Goal: Transaction & Acquisition: Purchase product/service

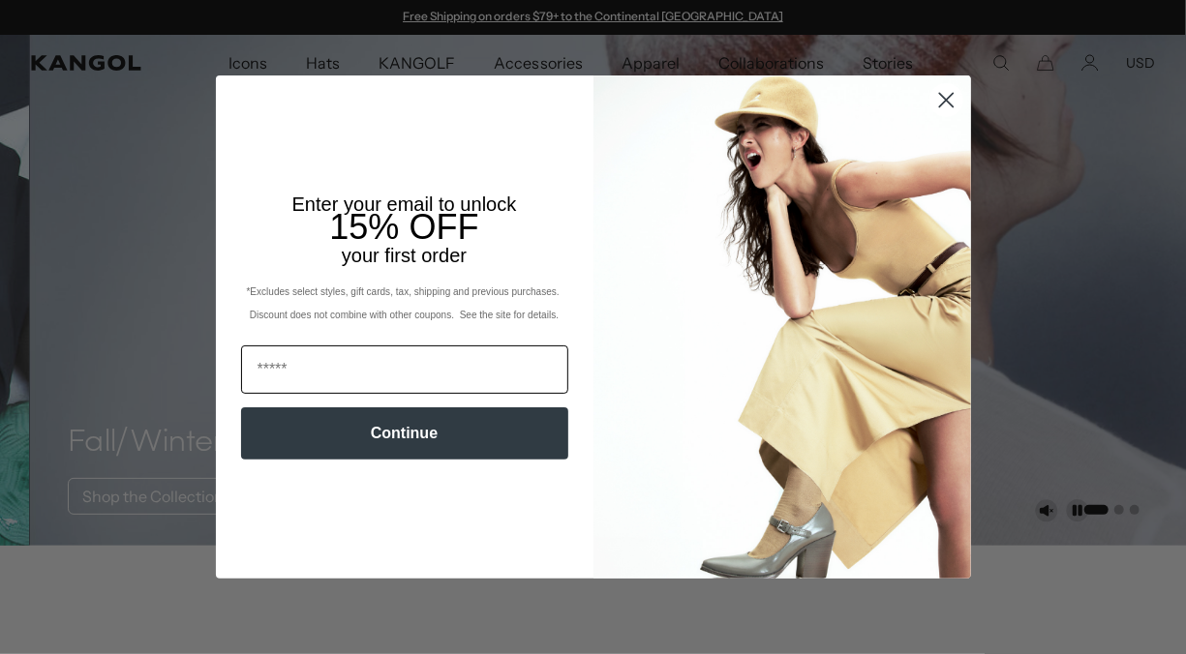
click at [247, 375] on input "Email" at bounding box center [404, 370] width 327 height 48
type input "**********"
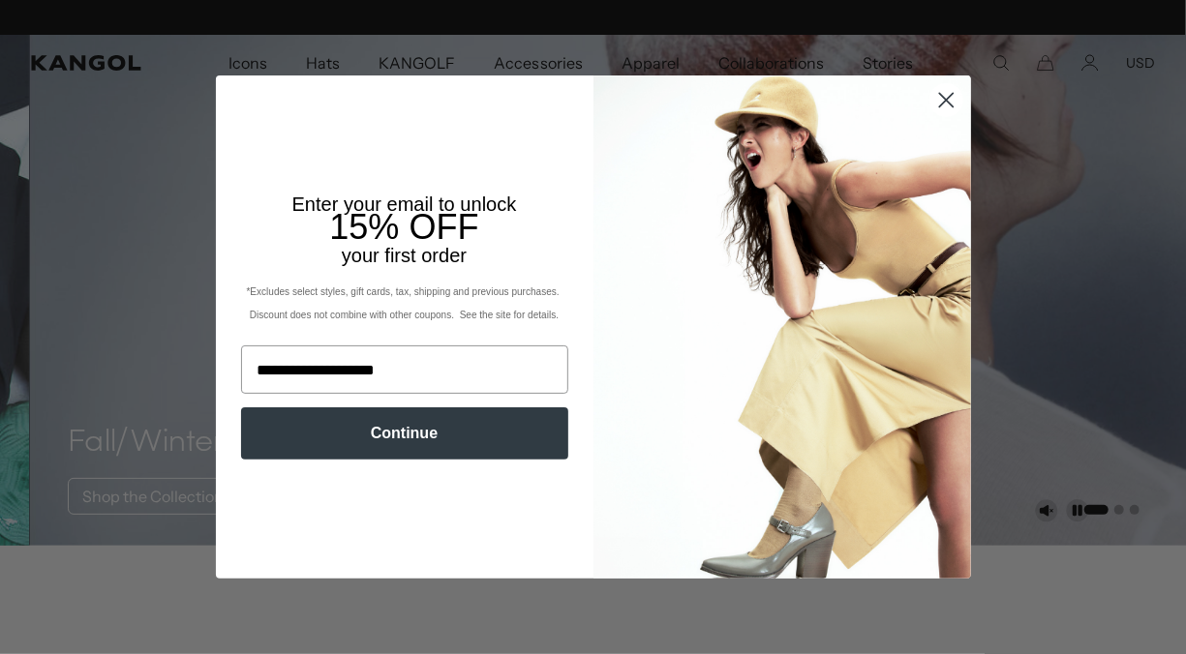
click at [401, 448] on button "Continue" at bounding box center [404, 434] width 327 height 52
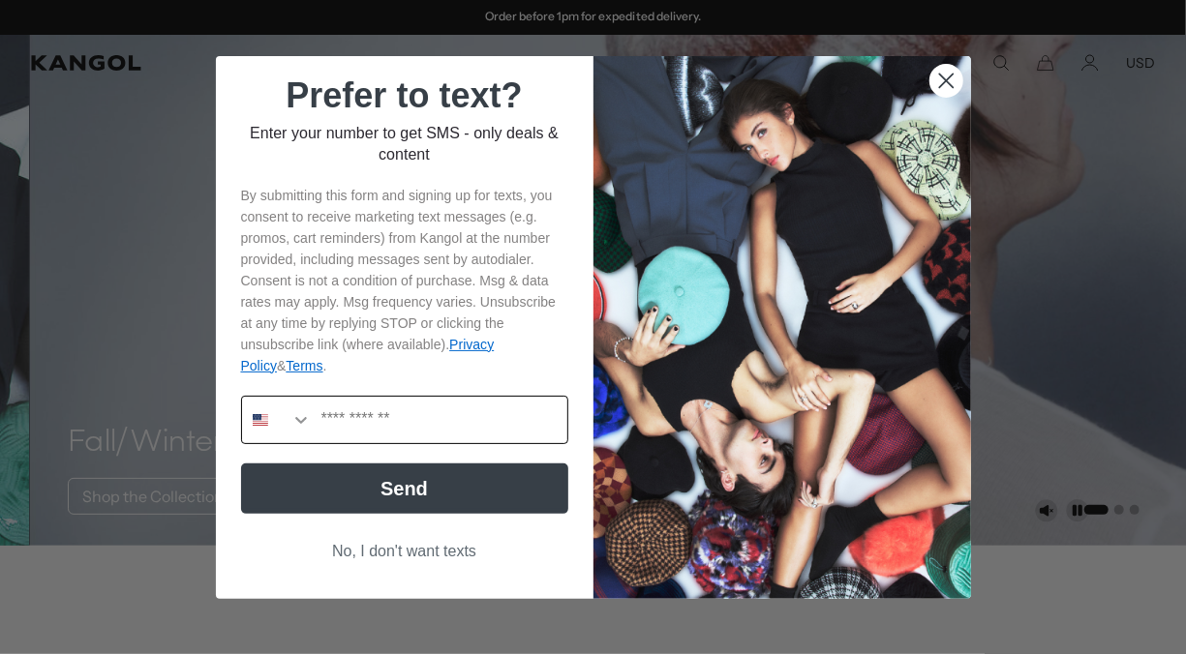
click at [332, 423] on input "Phone Number" at bounding box center [440, 420] width 256 height 46
type input "**********"
click at [405, 499] on button "Send" at bounding box center [404, 489] width 327 height 50
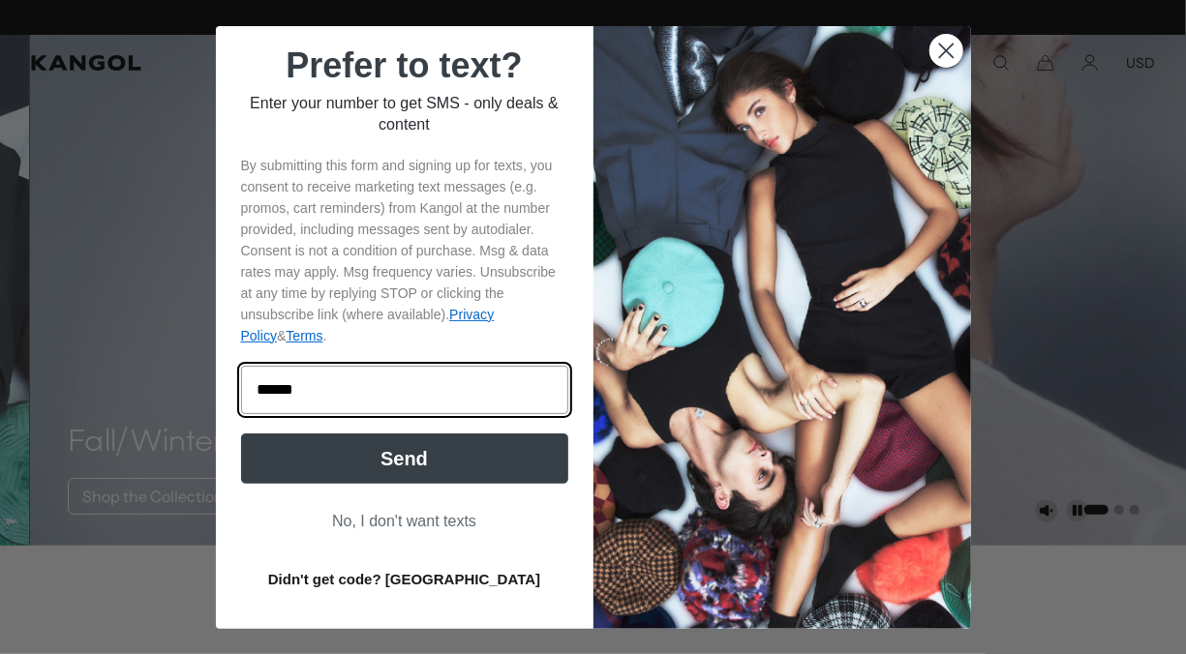
type input "******"
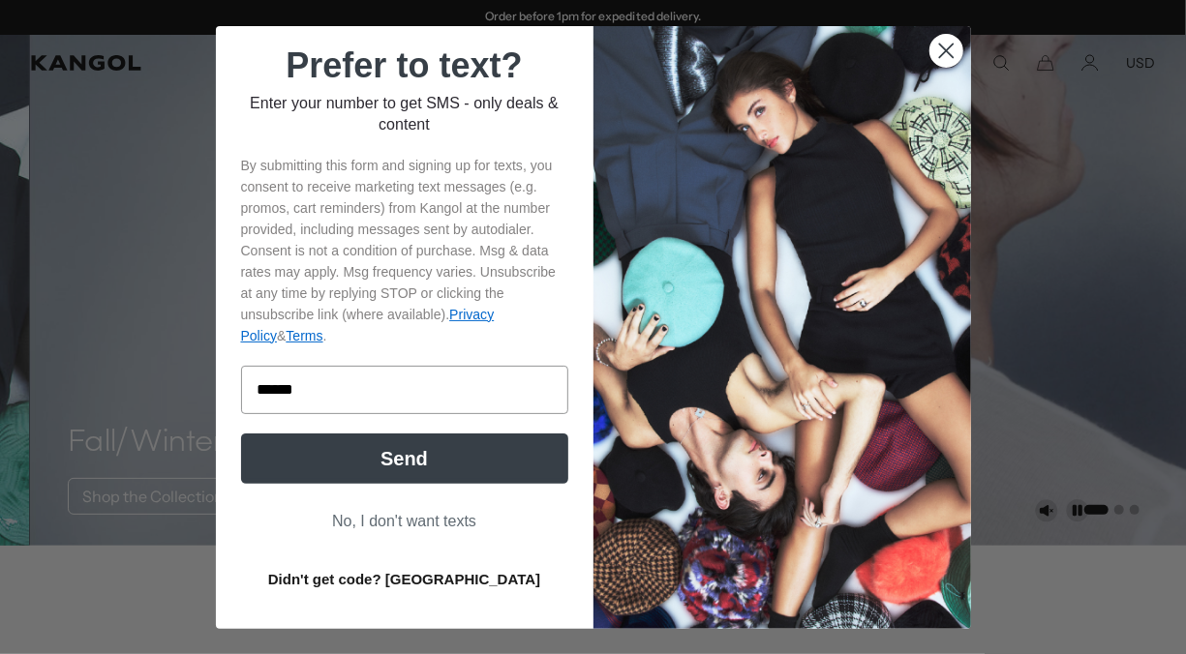
click at [415, 464] on button "Send" at bounding box center [404, 459] width 327 height 50
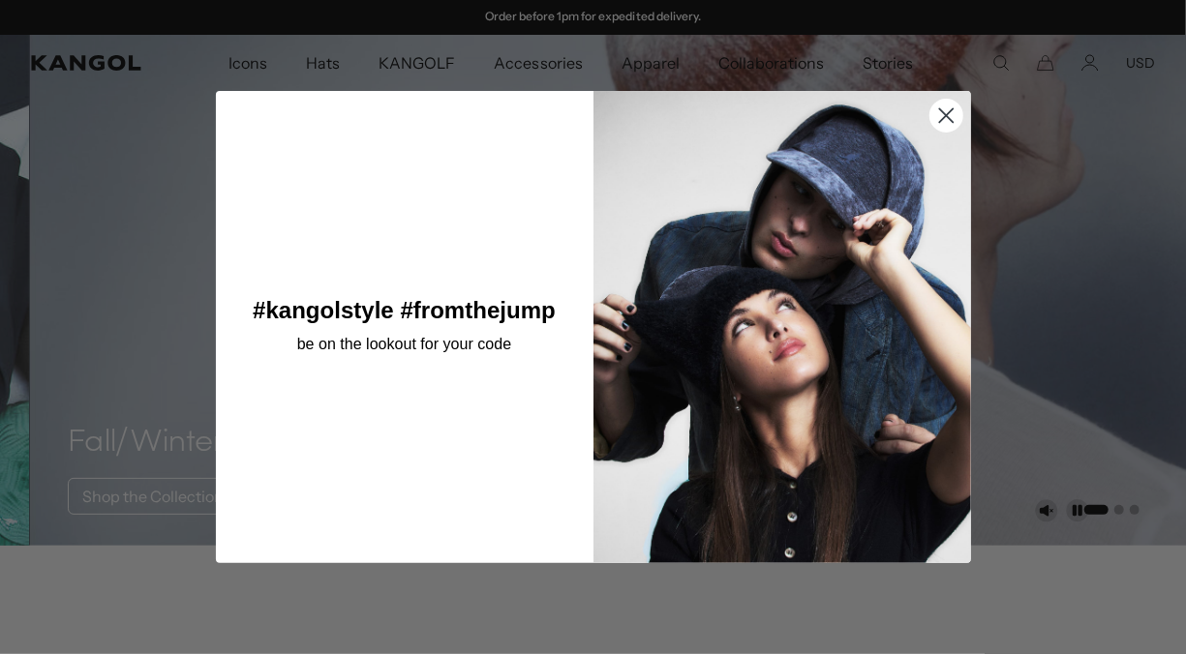
click at [935, 114] on circle "Close dialog" at bounding box center [945, 115] width 32 height 32
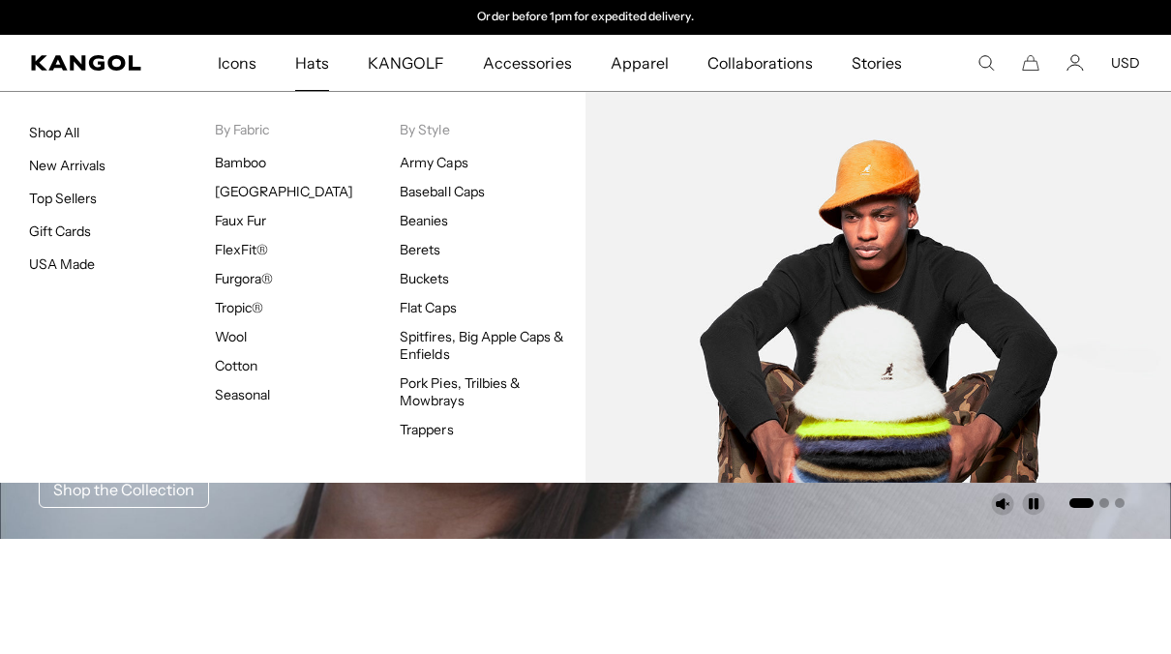
click at [411, 260] on ul "Army Caps Baseball Caps Beanies Berets Buckets Flat Caps Spitfires, Big Apple C…" at bounding box center [493, 296] width 186 height 285
click at [408, 283] on link "Buckets" at bounding box center [424, 278] width 49 height 17
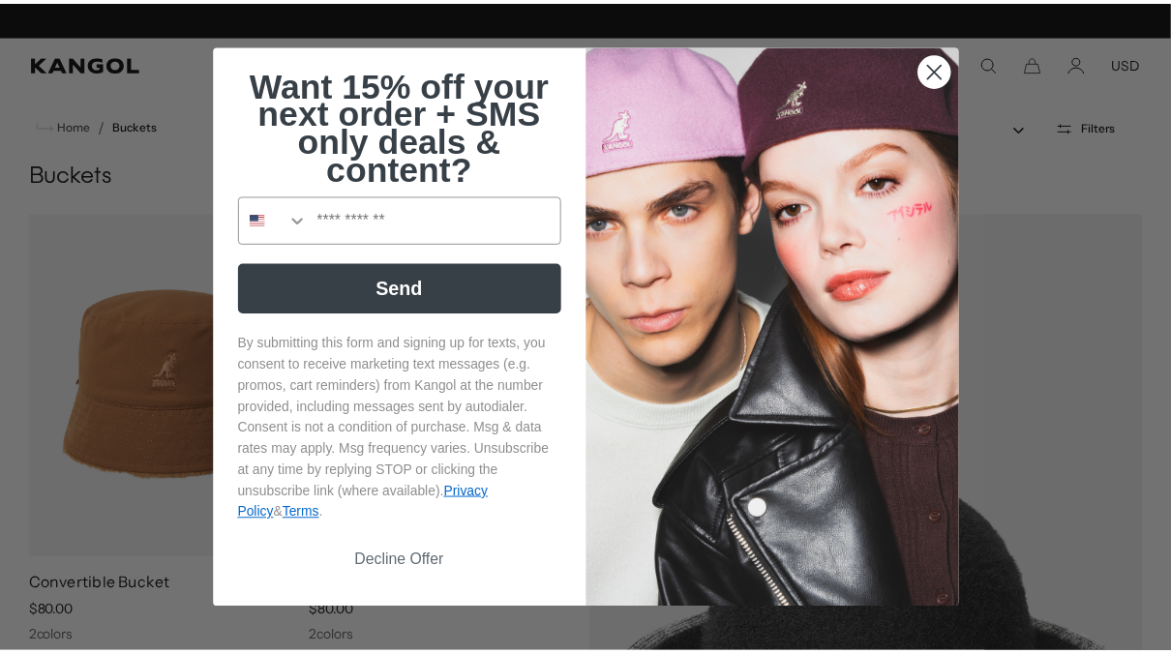
scroll to position [0, 399]
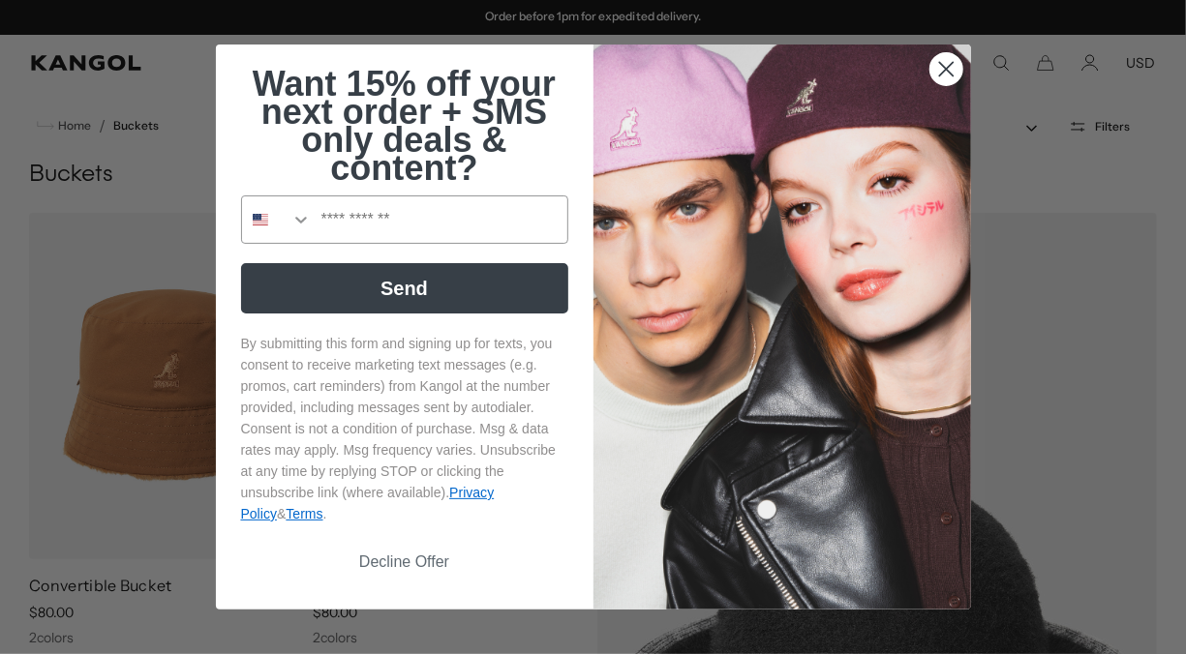
click at [937, 76] on circle "Close dialog" at bounding box center [945, 69] width 32 height 32
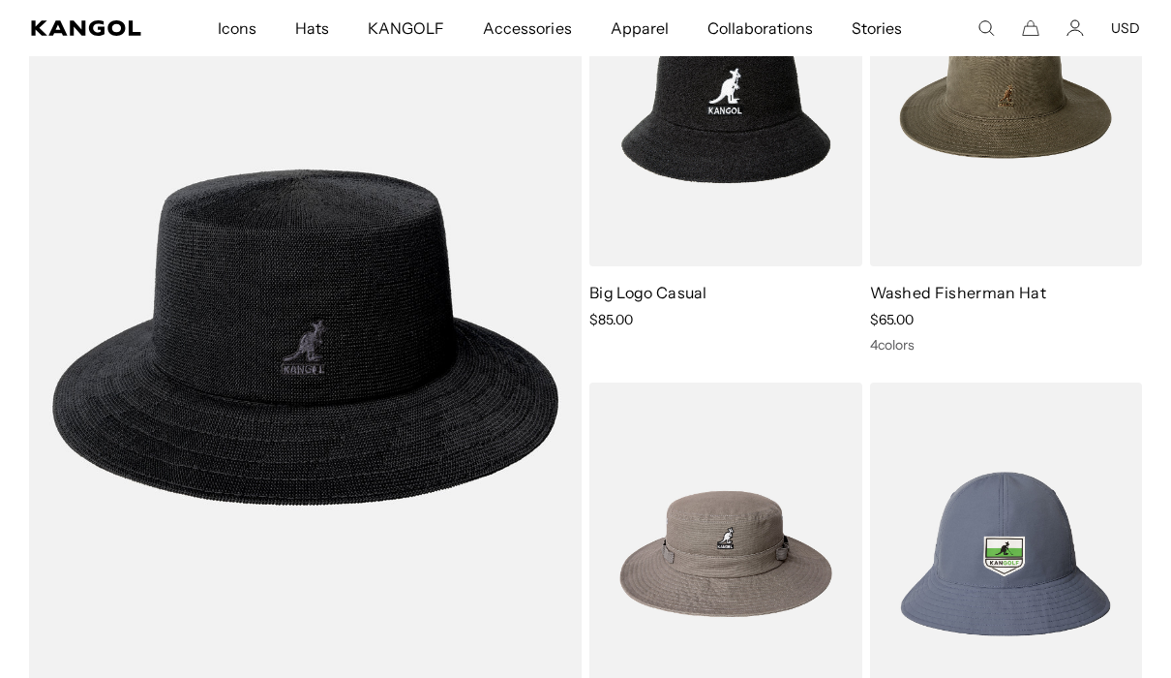
scroll to position [6952, 0]
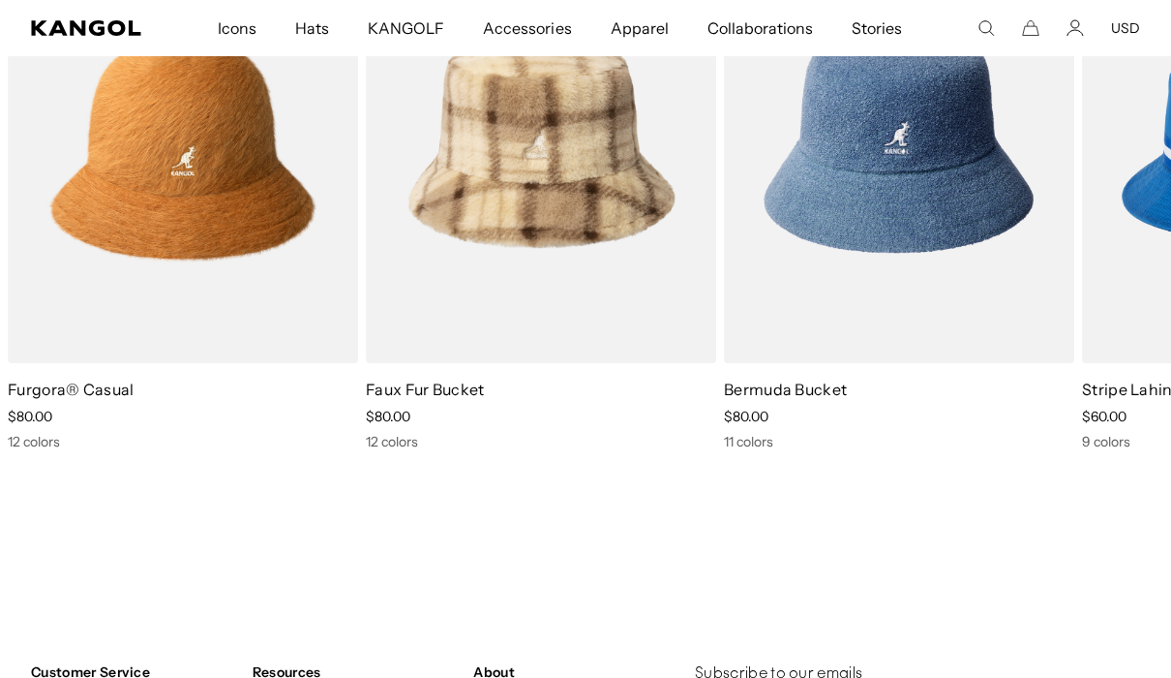
click at [0, 0] on img "5 of 10" at bounding box center [0, 0] width 0 height 0
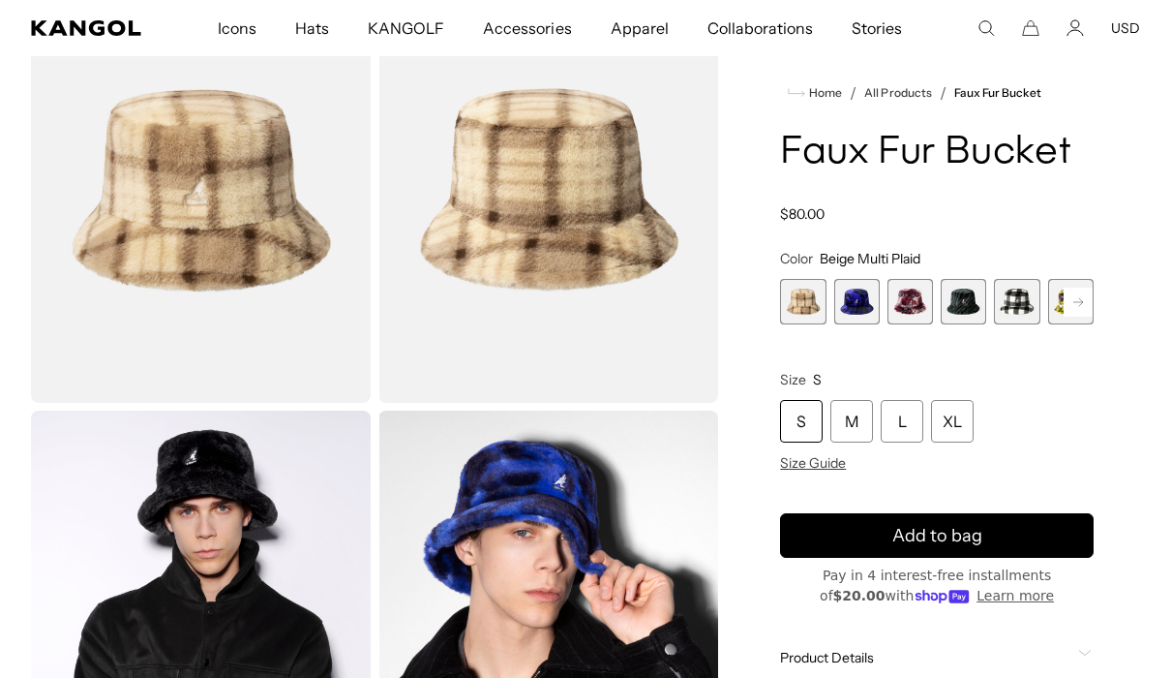
scroll to position [0, 399]
click at [851, 300] on span "2 of 12" at bounding box center [856, 301] width 45 height 45
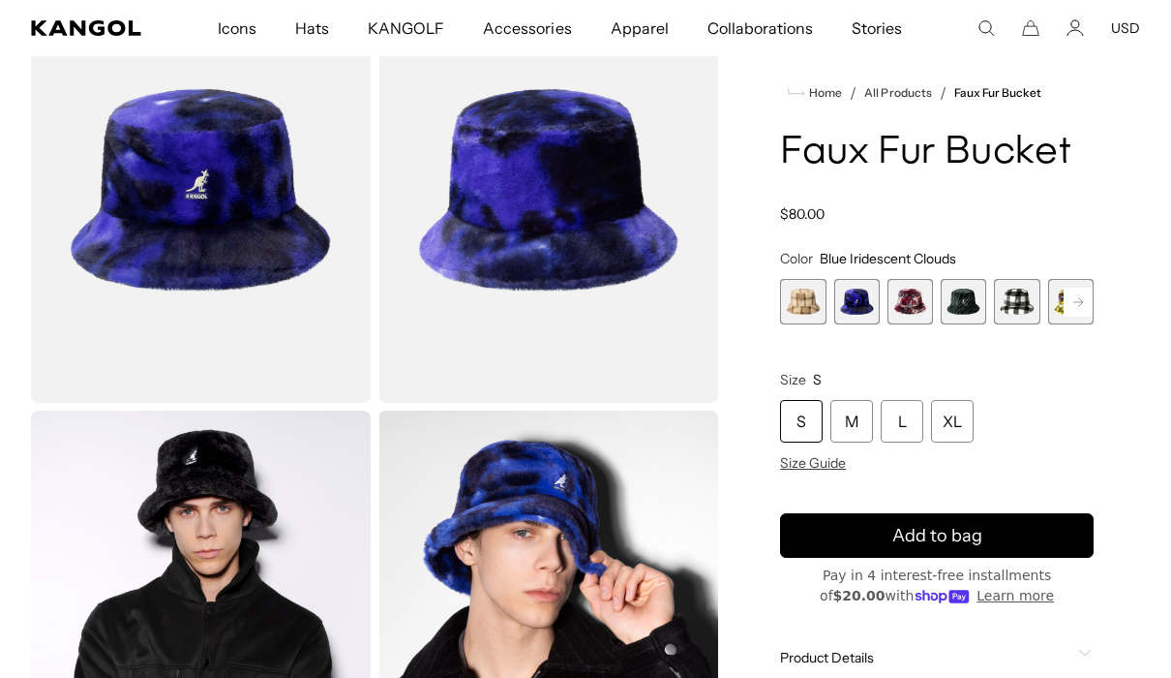
click at [906, 309] on span "3 of 12" at bounding box center [910, 301] width 45 height 45
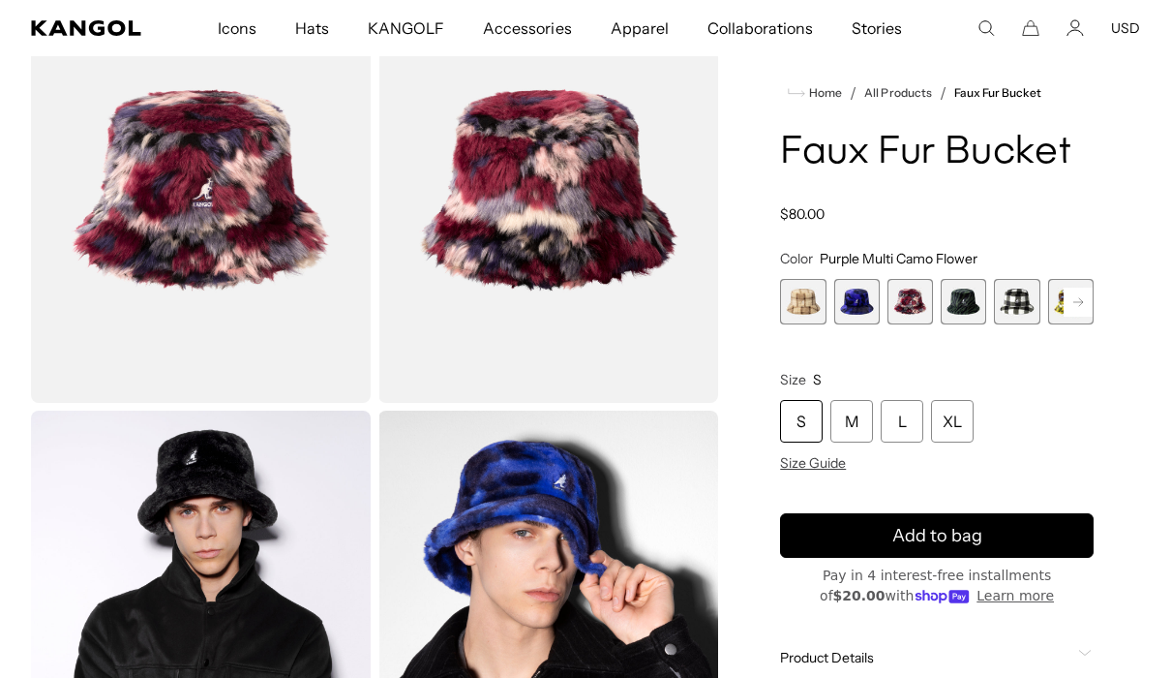
scroll to position [0, 399]
click at [955, 302] on span "4 of 12" at bounding box center [963, 301] width 45 height 45
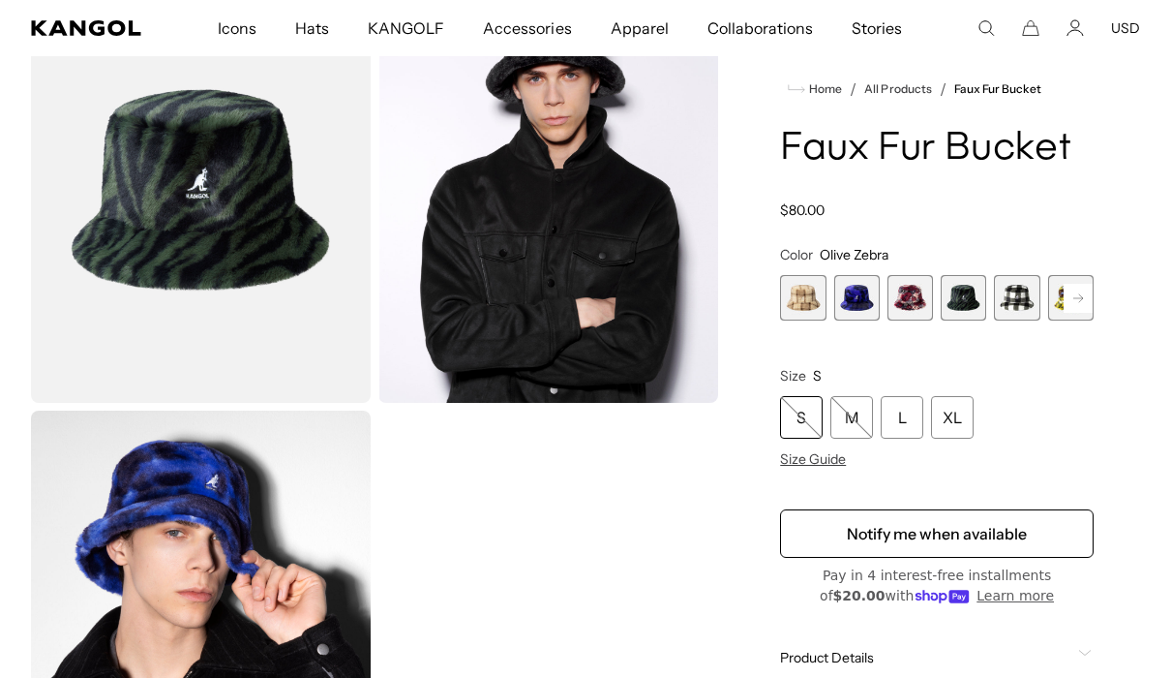
click at [1016, 303] on span "5 of 12" at bounding box center [1016, 297] width 45 height 45
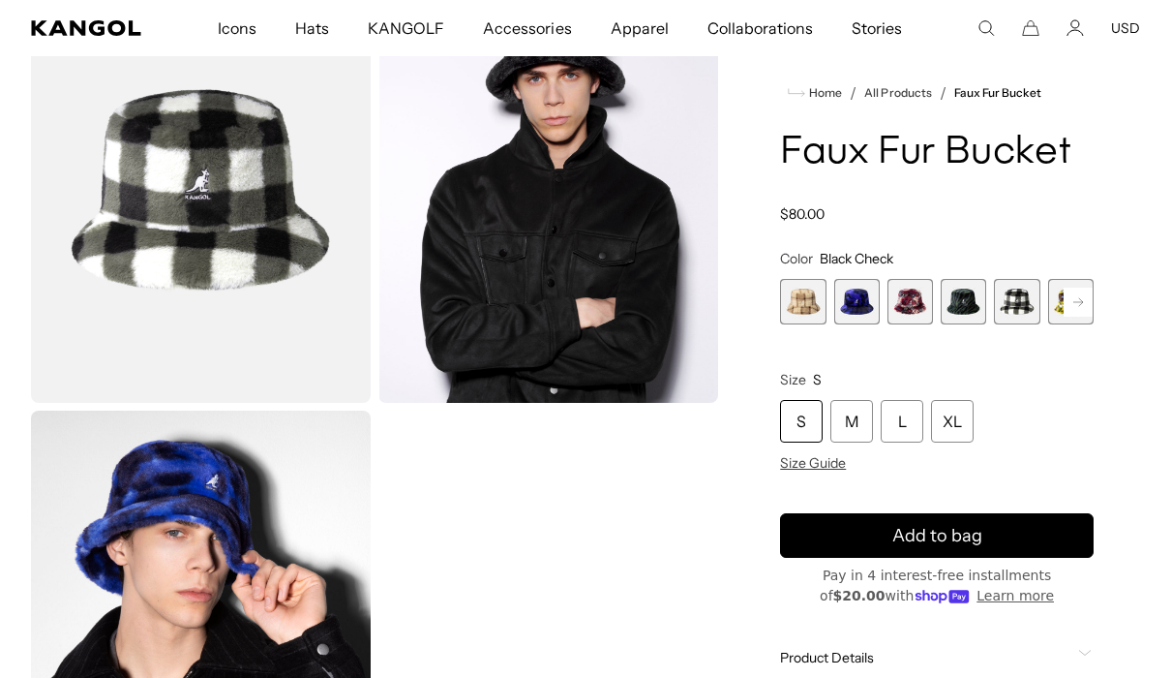
scroll to position [0, 399]
click at [1078, 305] on rect at bounding box center [1078, 301] width 29 height 29
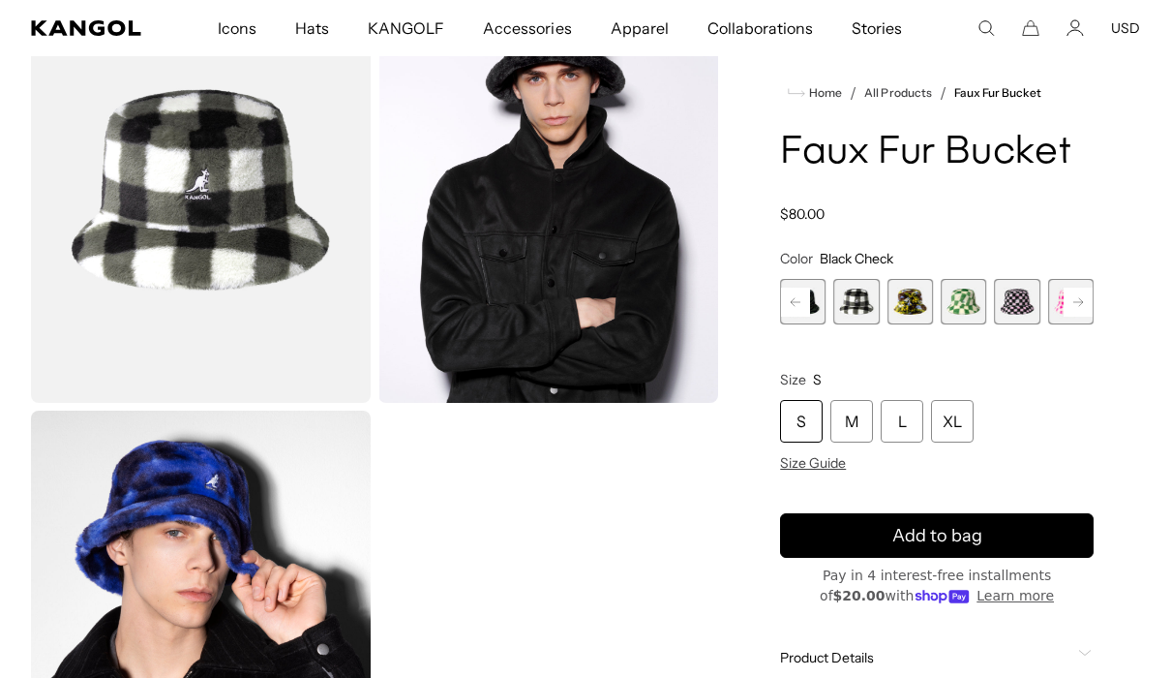
scroll to position [0, 399]
click at [845, 307] on span "5 of 12" at bounding box center [856, 301] width 45 height 45
click at [912, 304] on span "6 of 12" at bounding box center [910, 301] width 45 height 45
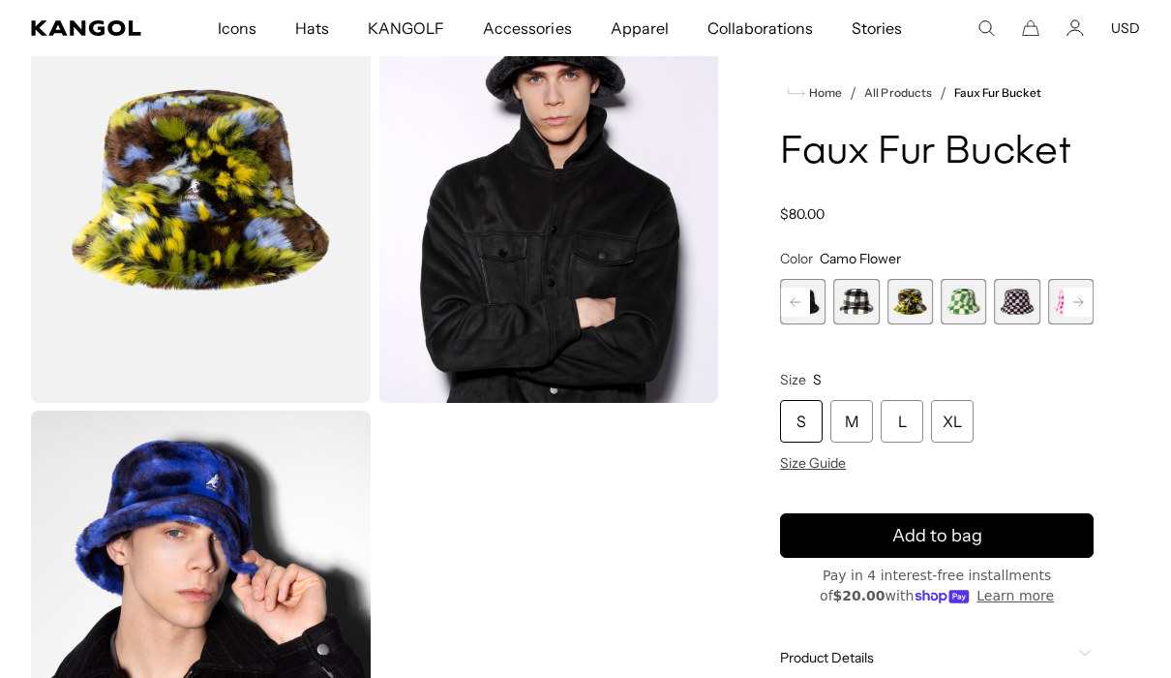
click at [959, 305] on span "7 of 12" at bounding box center [963, 301] width 45 height 45
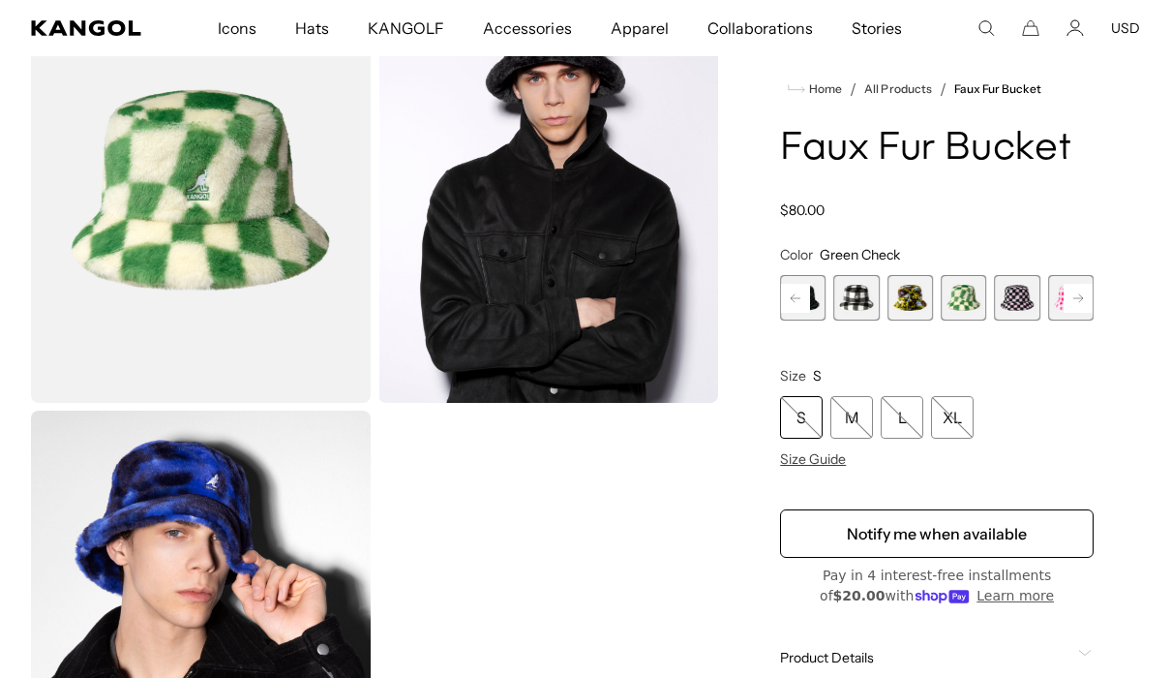
scroll to position [0, 399]
click at [1005, 304] on span "8 of 12" at bounding box center [1016, 297] width 45 height 45
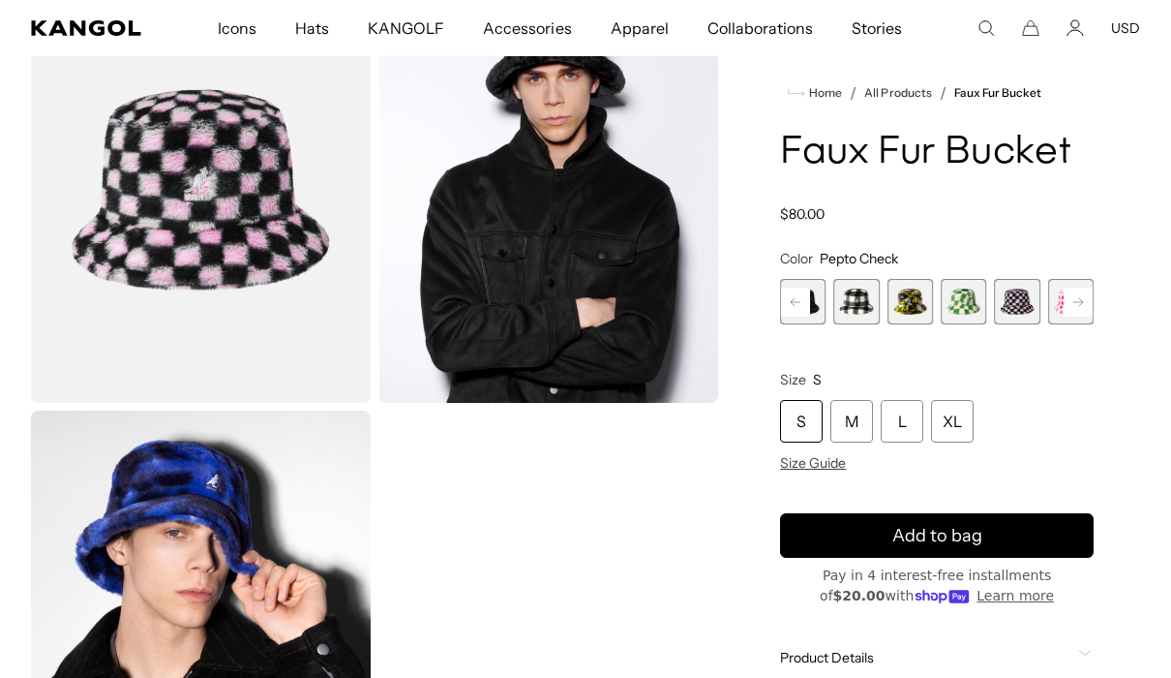
click at [1086, 299] on rect at bounding box center [1078, 301] width 29 height 29
click at [1086, 299] on span "12 of 12" at bounding box center [1070, 301] width 45 height 45
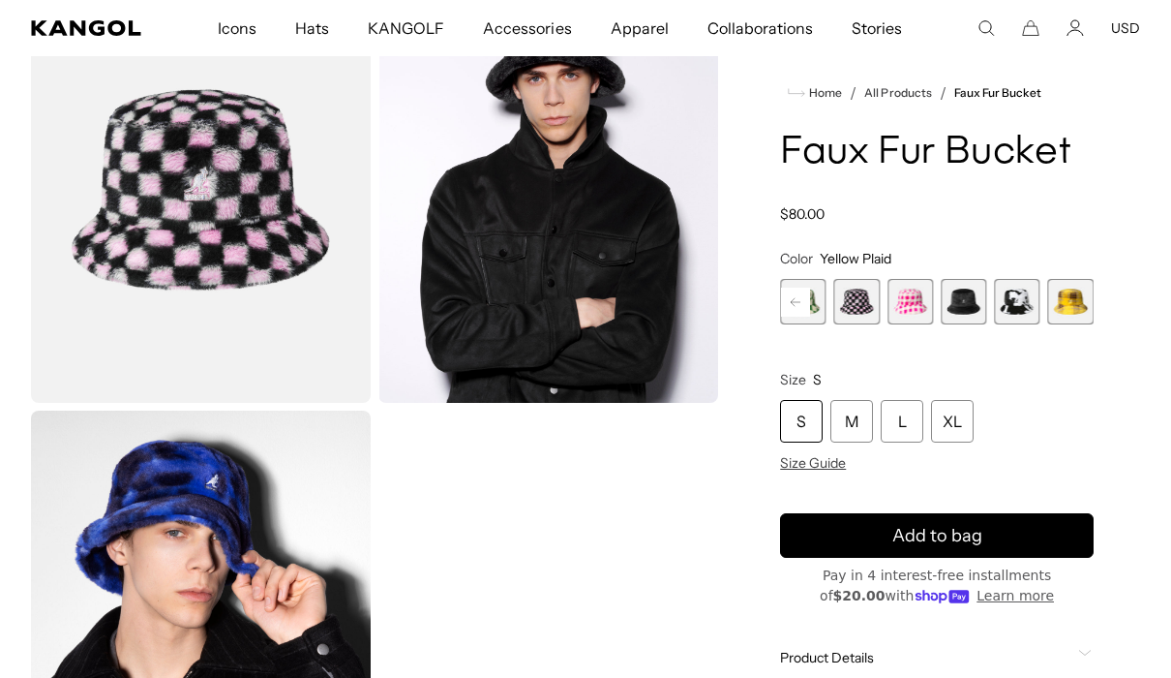
click at [1086, 299] on span "12 of 12" at bounding box center [1070, 301] width 45 height 45
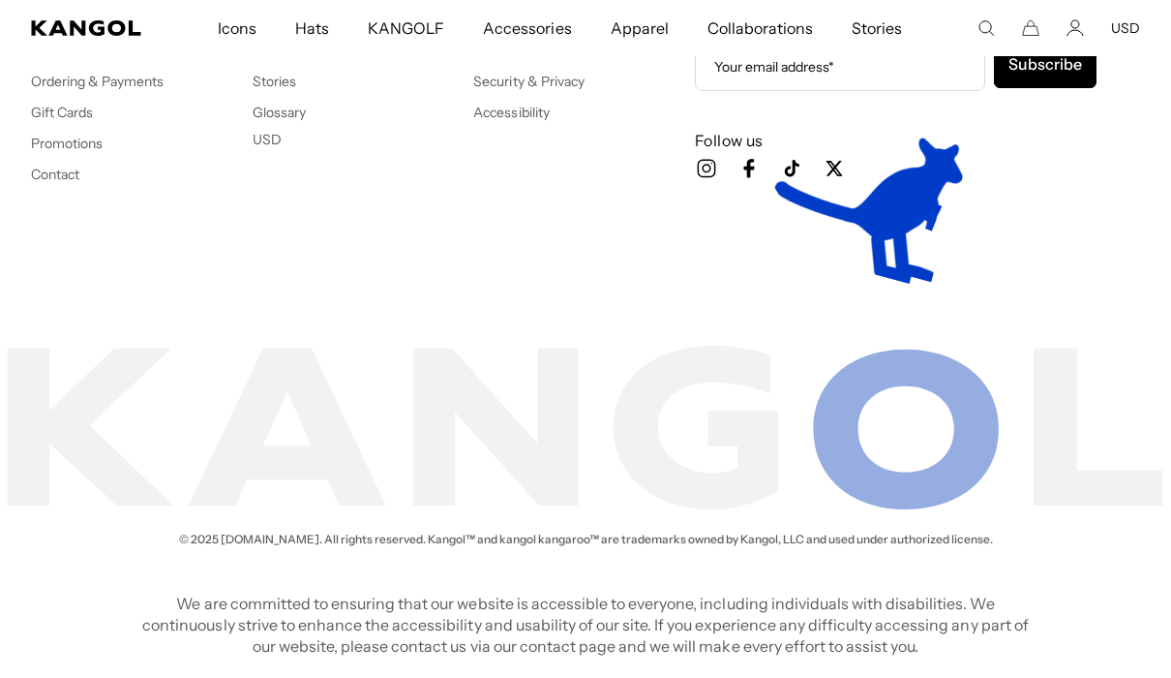
scroll to position [0, 399]
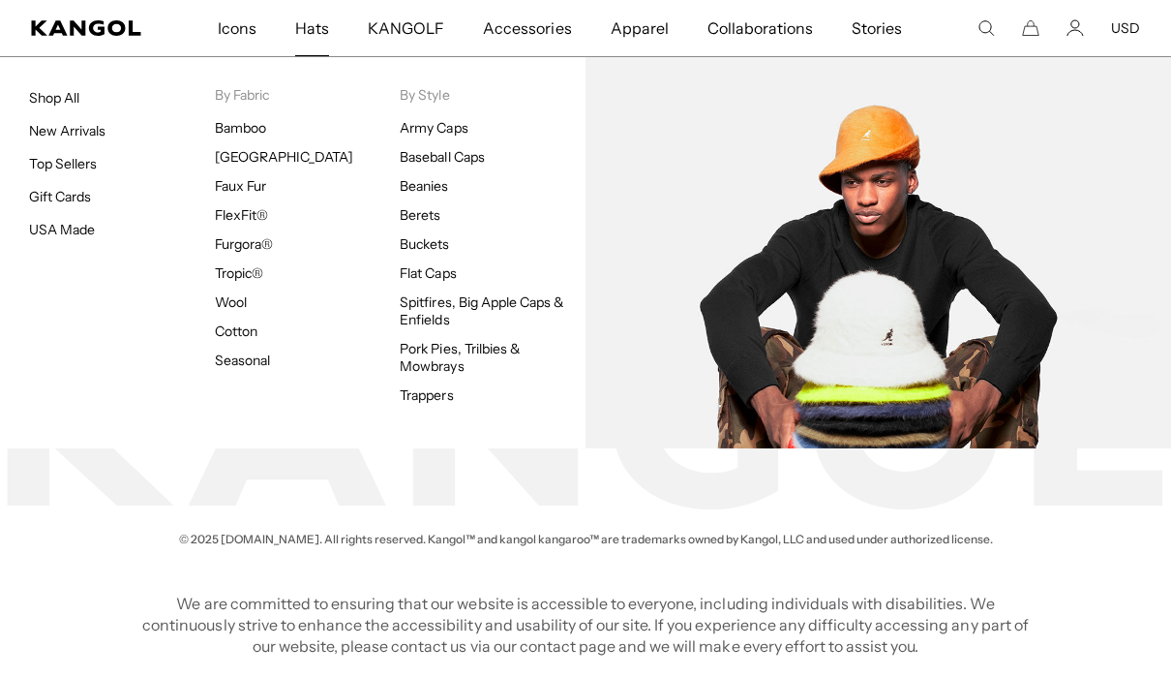
click at [412, 245] on link "Buckets" at bounding box center [424, 243] width 49 height 17
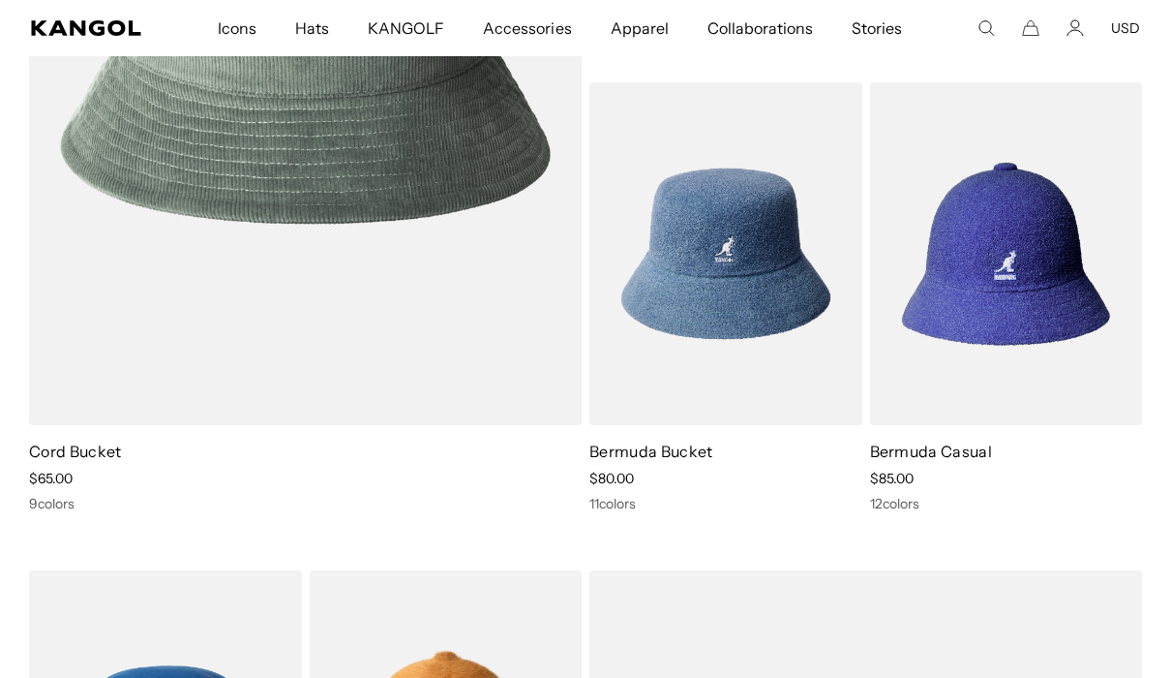
scroll to position [0, 399]
click at [0, 0] on img at bounding box center [0, 0] width 0 height 0
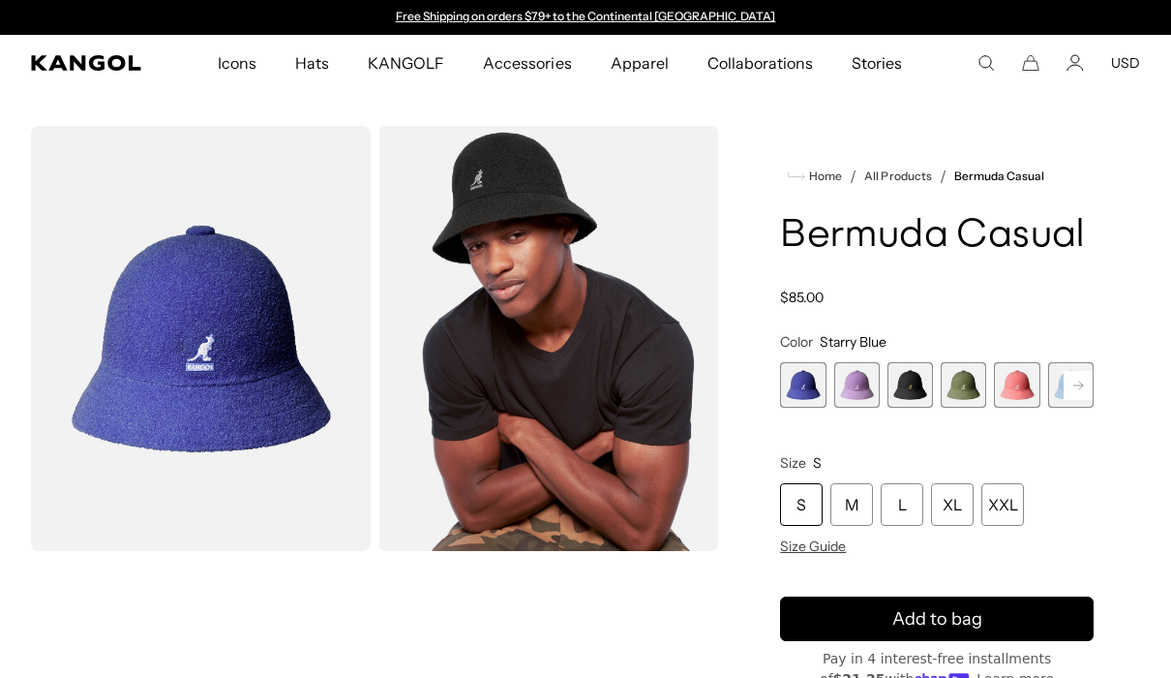
click at [900, 402] on span "3 of 12" at bounding box center [910, 384] width 45 height 45
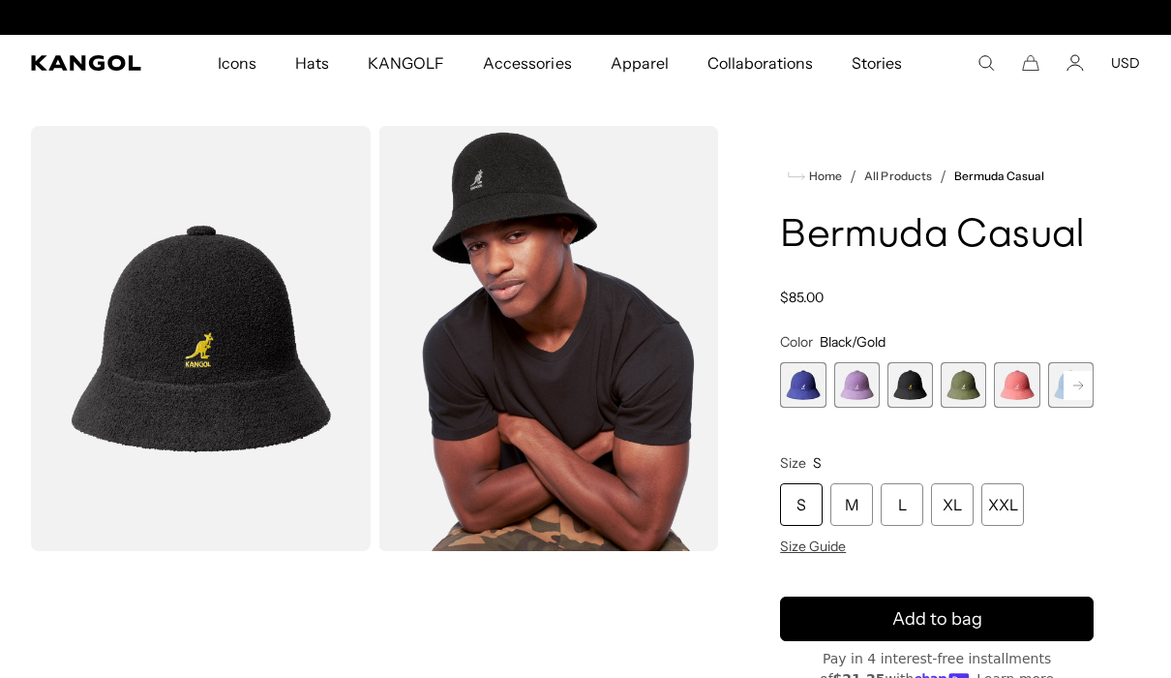
scroll to position [0, 399]
click at [957, 391] on span "4 of 12" at bounding box center [963, 384] width 45 height 45
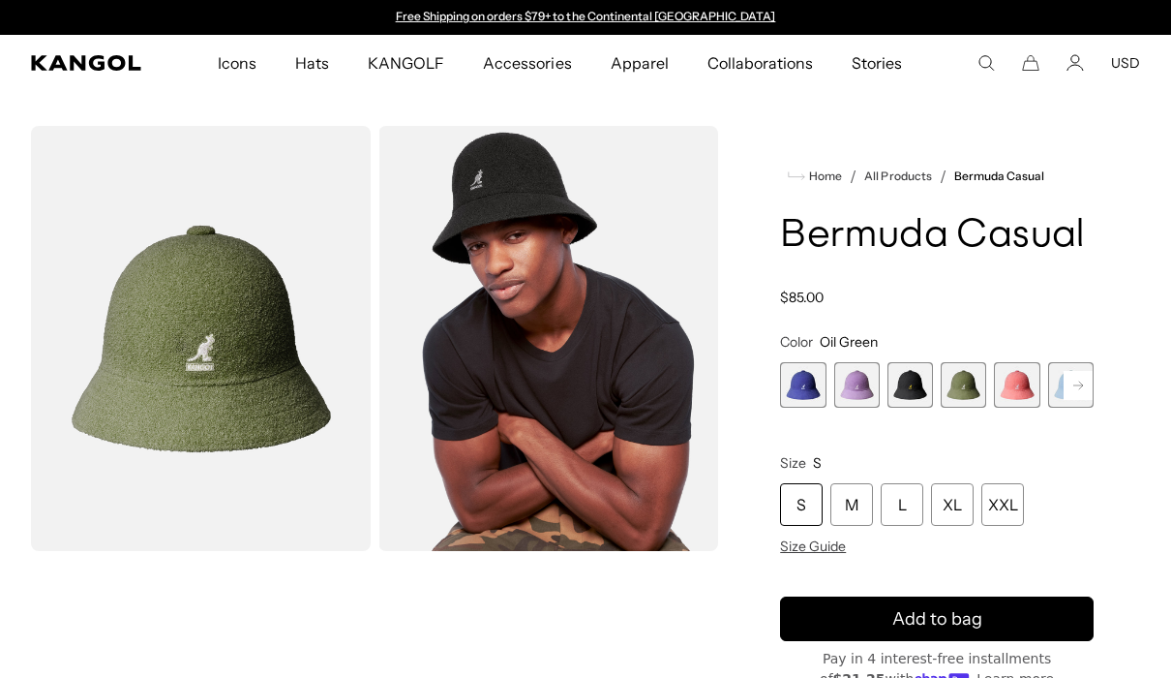
click at [1008, 387] on span "5 of 12" at bounding box center [1016, 384] width 45 height 45
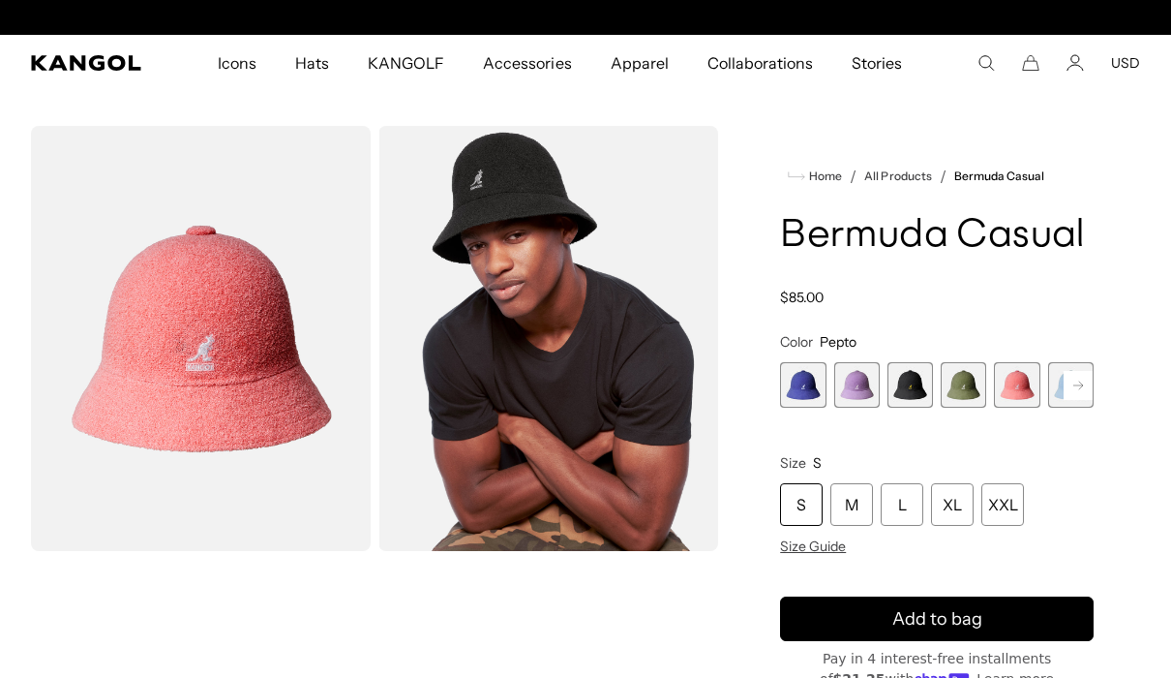
scroll to position [0, 399]
click at [1076, 388] on rect at bounding box center [1078, 385] width 29 height 29
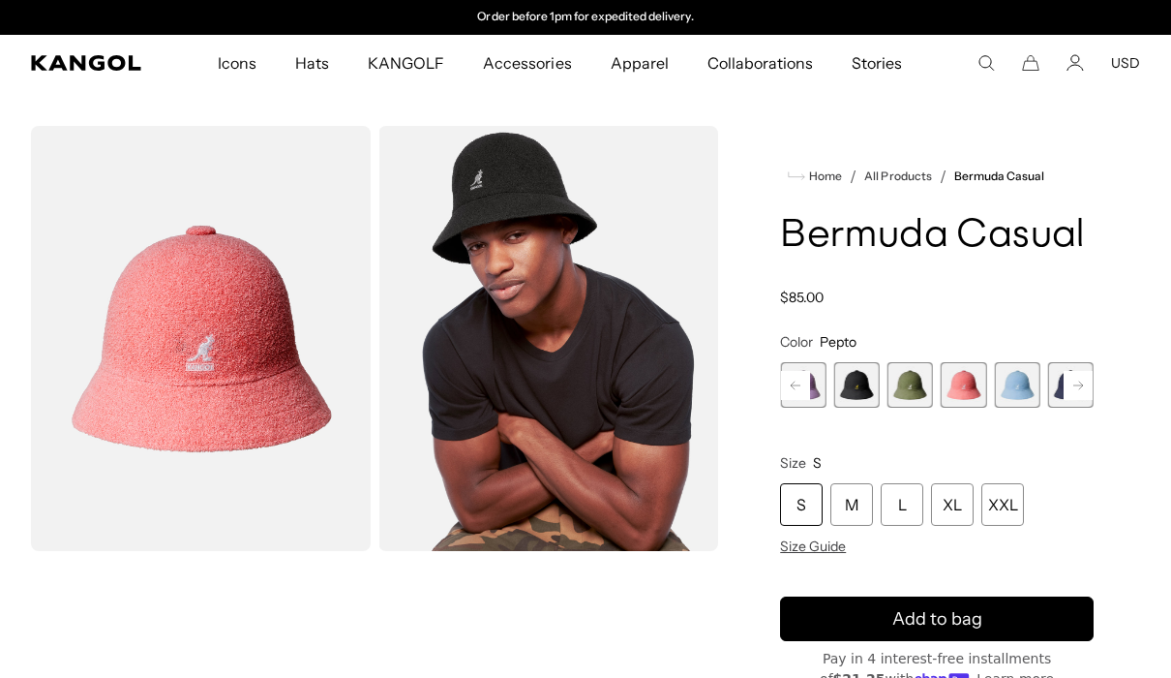
click at [1076, 388] on rect at bounding box center [1078, 385] width 29 height 29
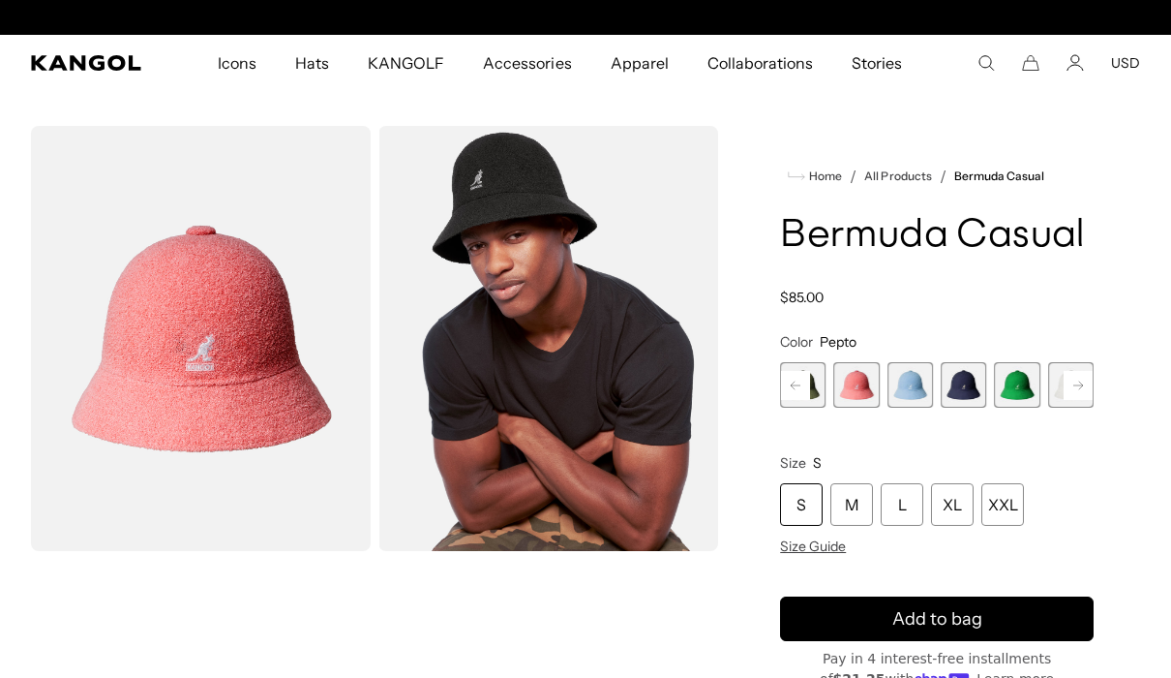
scroll to position [0, 0]
click at [1076, 388] on rect at bounding box center [1078, 385] width 29 height 29
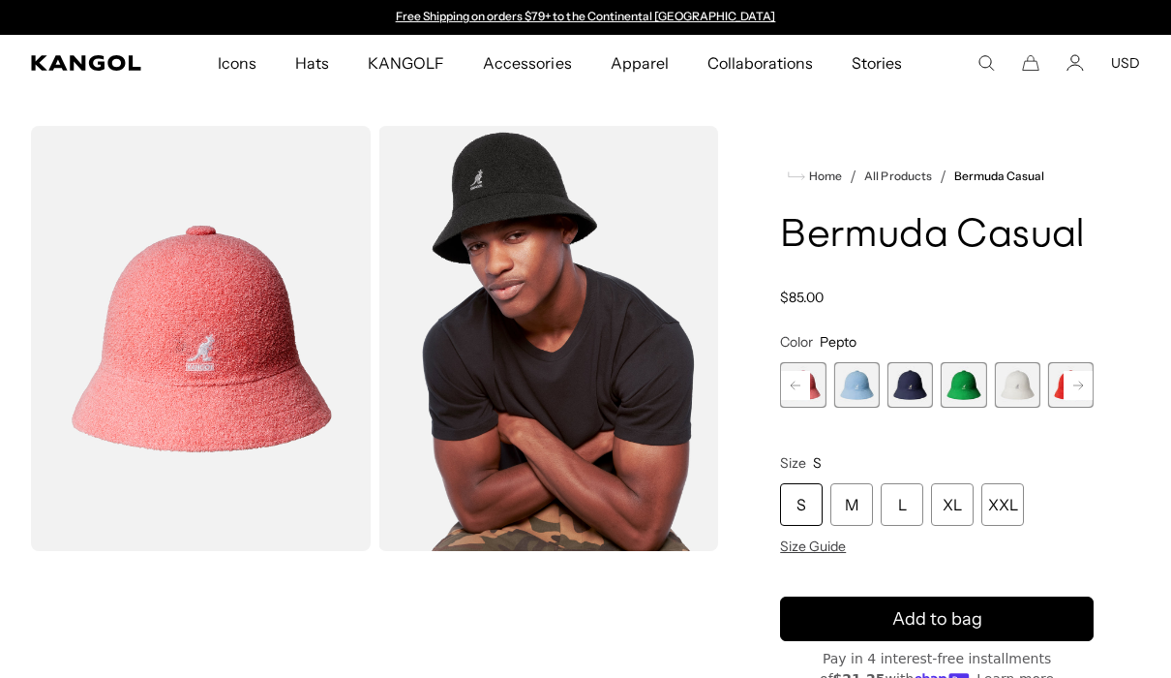
click at [1076, 388] on rect at bounding box center [1078, 385] width 29 height 29
click at [983, 391] on span "9 of 12" at bounding box center [963, 384] width 45 height 45
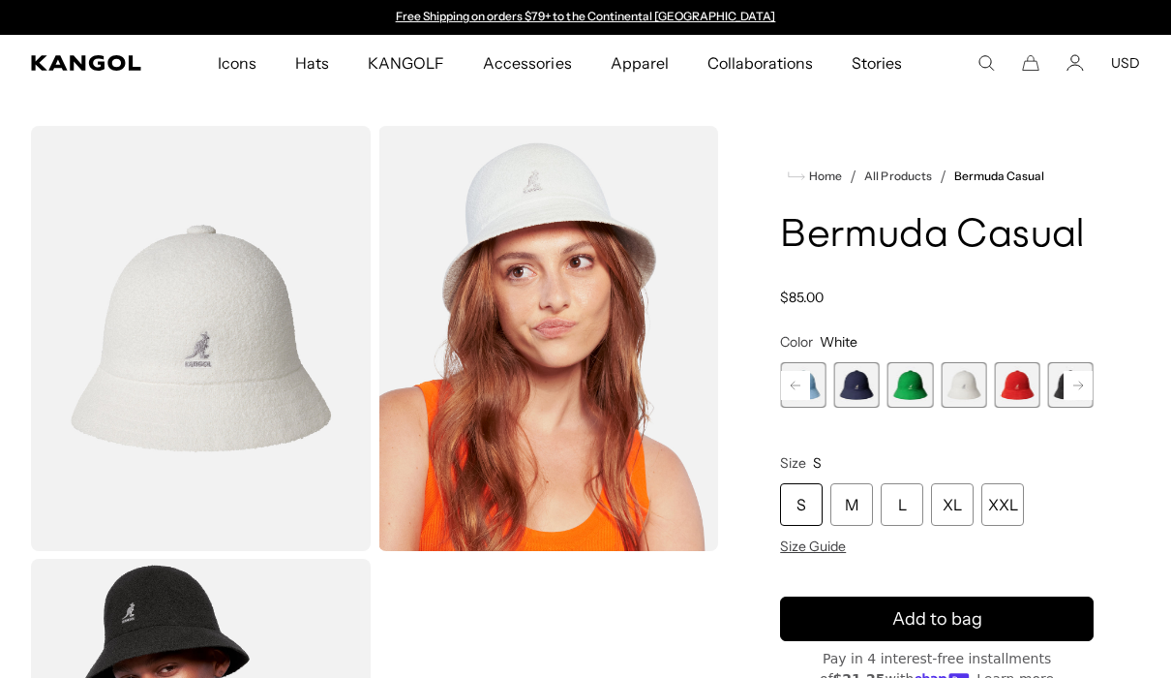
click at [866, 389] on span "7 of 12" at bounding box center [856, 384] width 45 height 45
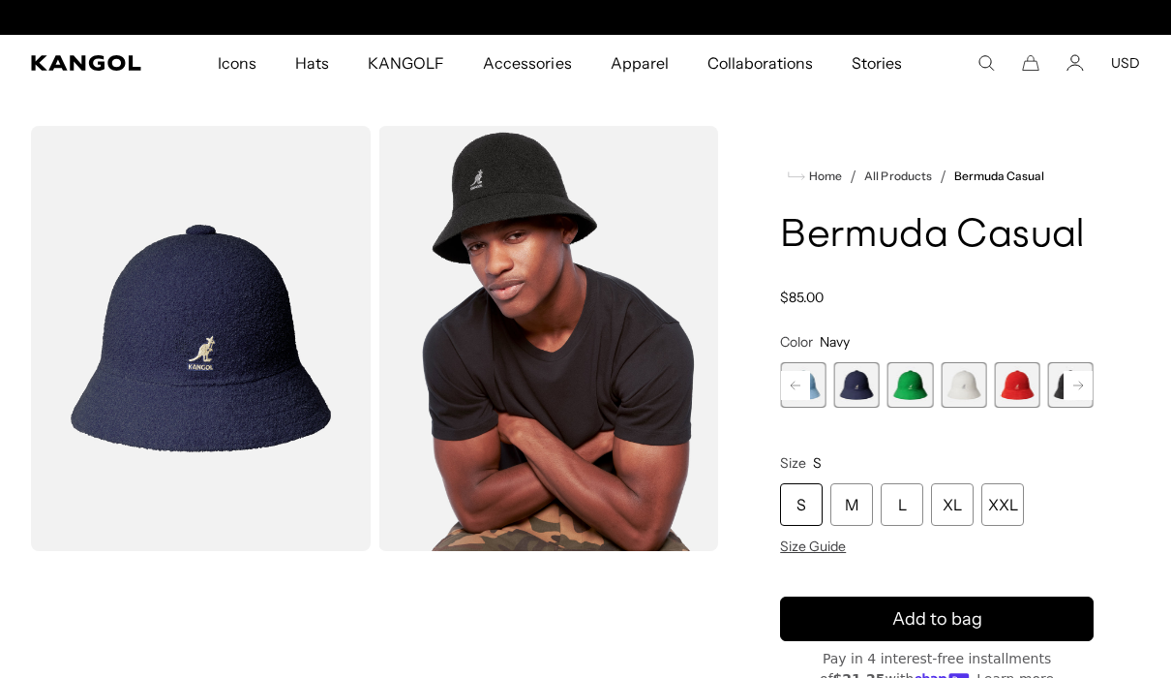
scroll to position [0, 399]
click at [977, 393] on span "9 of 12" at bounding box center [963, 384] width 45 height 45
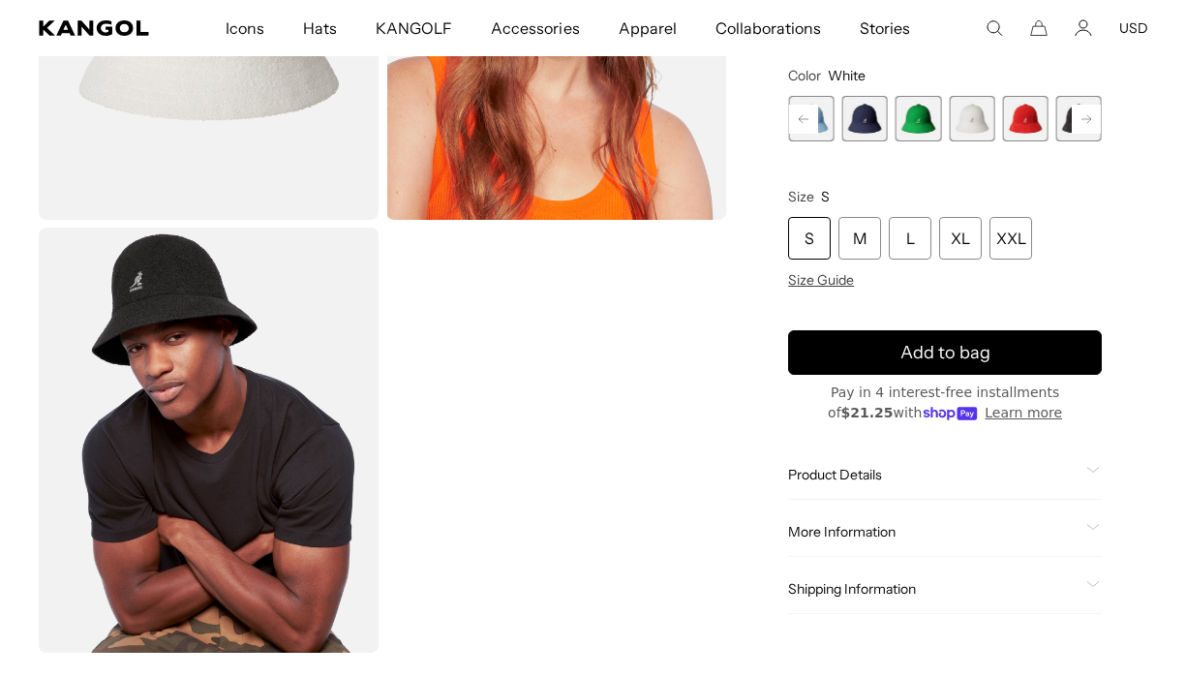
scroll to position [0, 399]
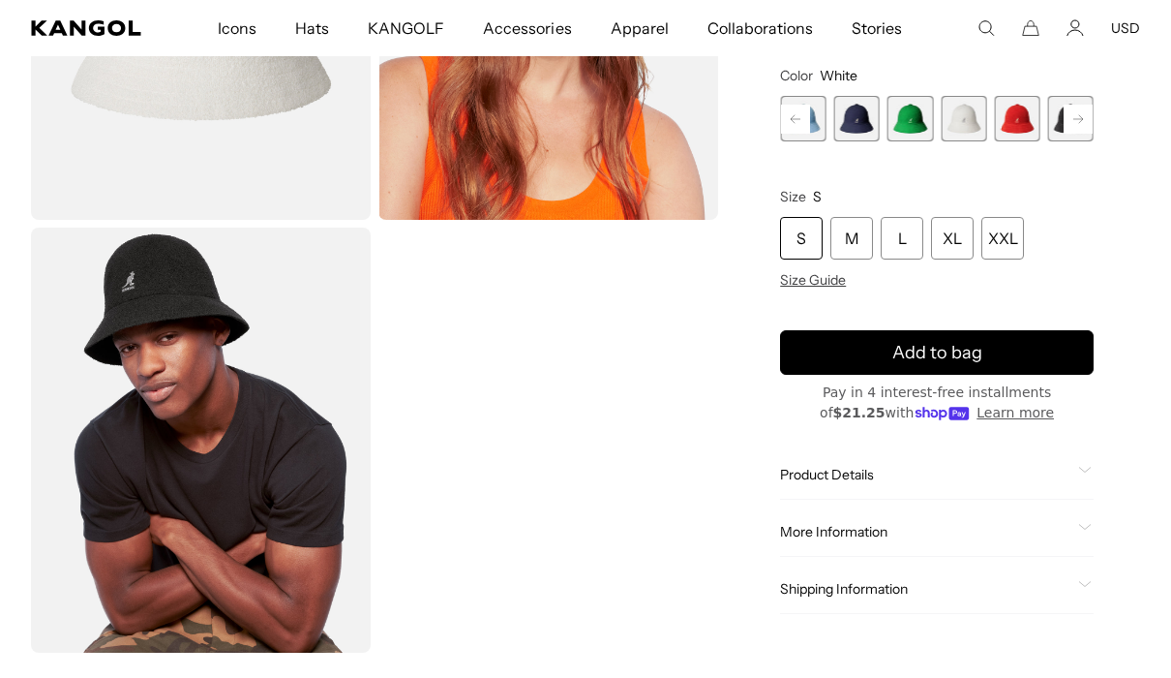
click at [812, 281] on span "Size Guide" at bounding box center [813, 279] width 66 height 17
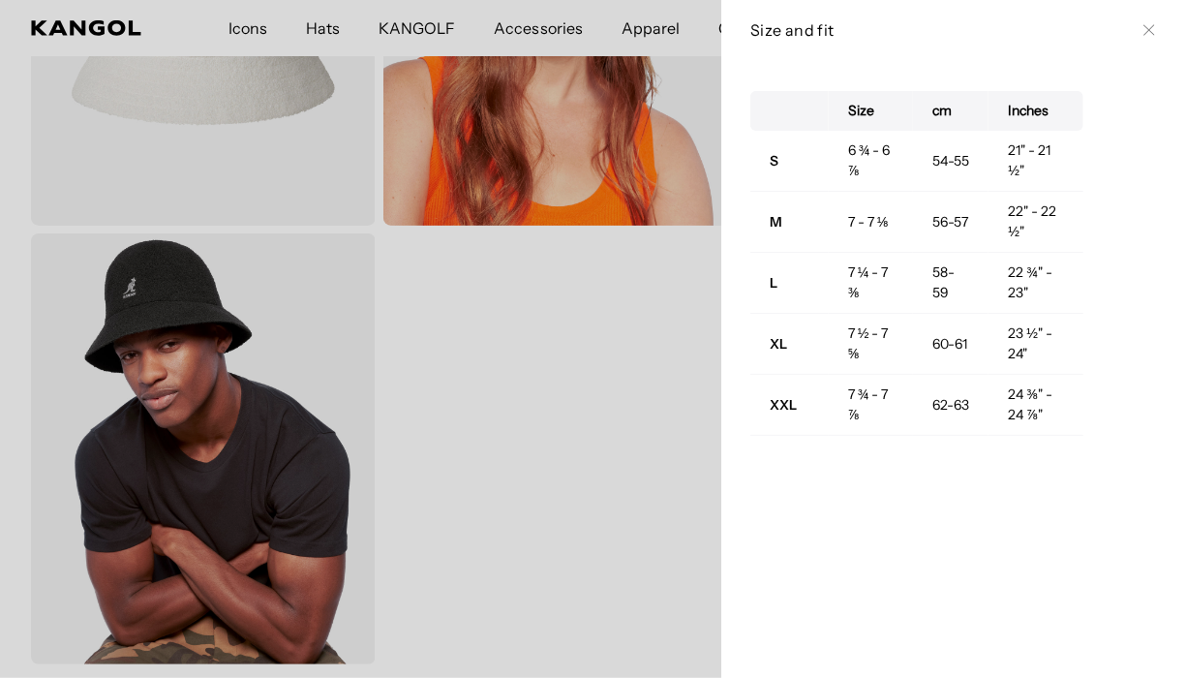
click at [1143, 29] on icon at bounding box center [1149, 30] width 12 height 12
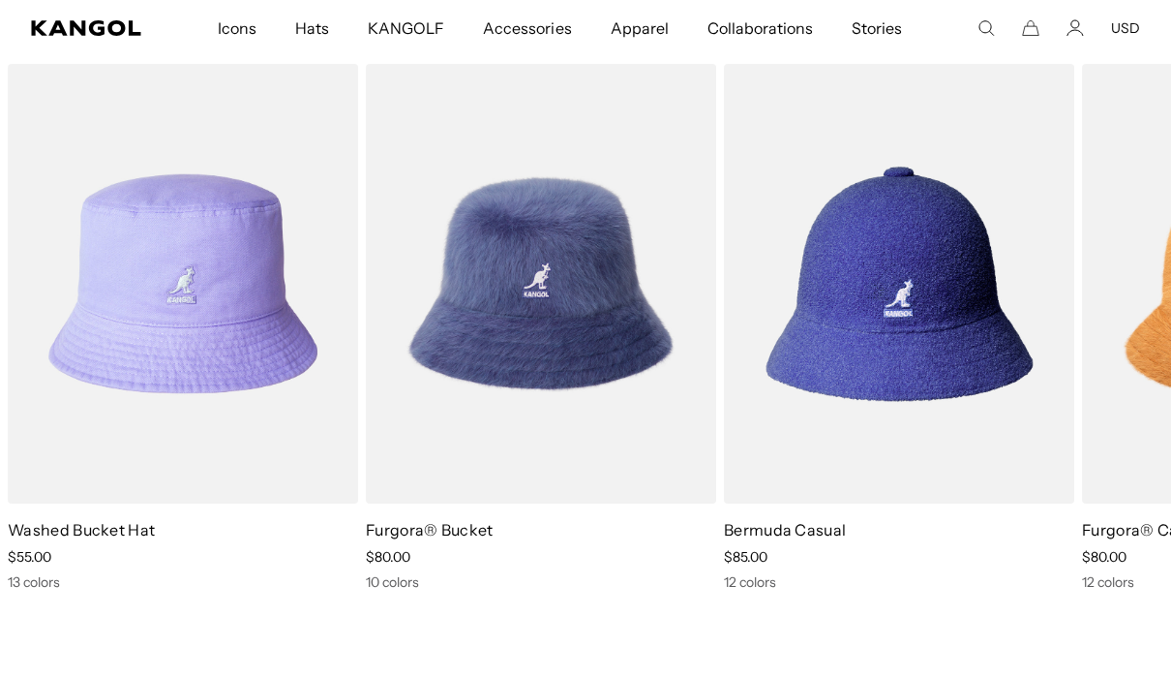
click at [0, 0] on img "2 of 10" at bounding box center [0, 0] width 0 height 0
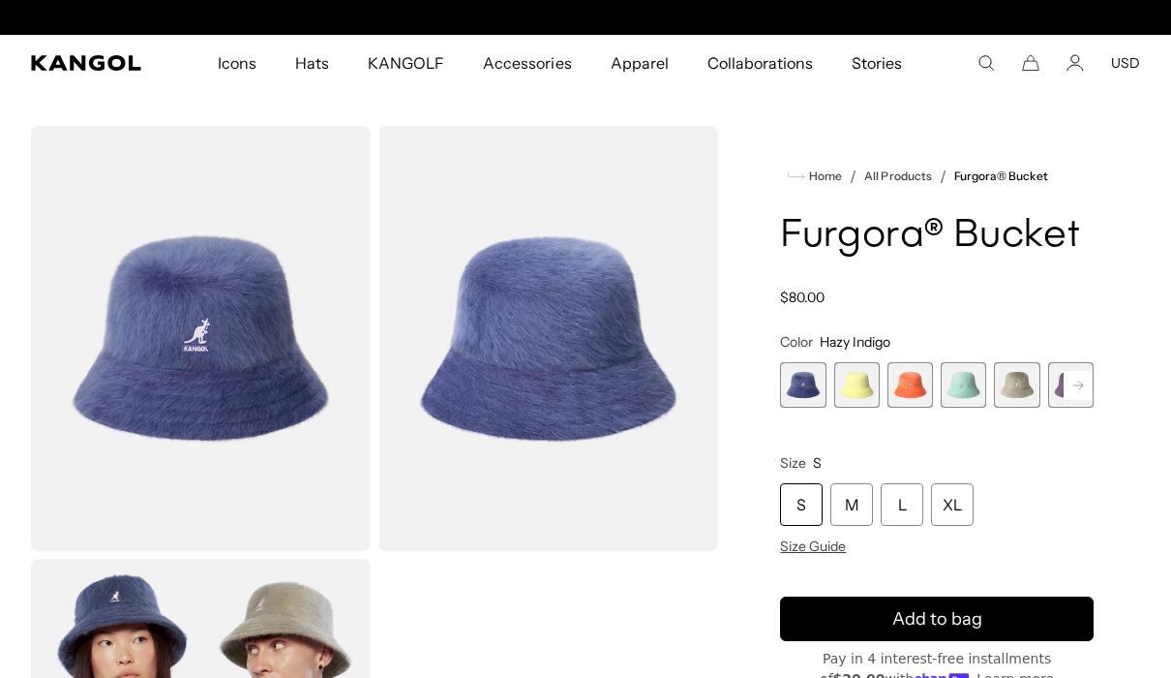
scroll to position [0, 399]
click at [845, 382] on span "2 of 10" at bounding box center [856, 384] width 45 height 45
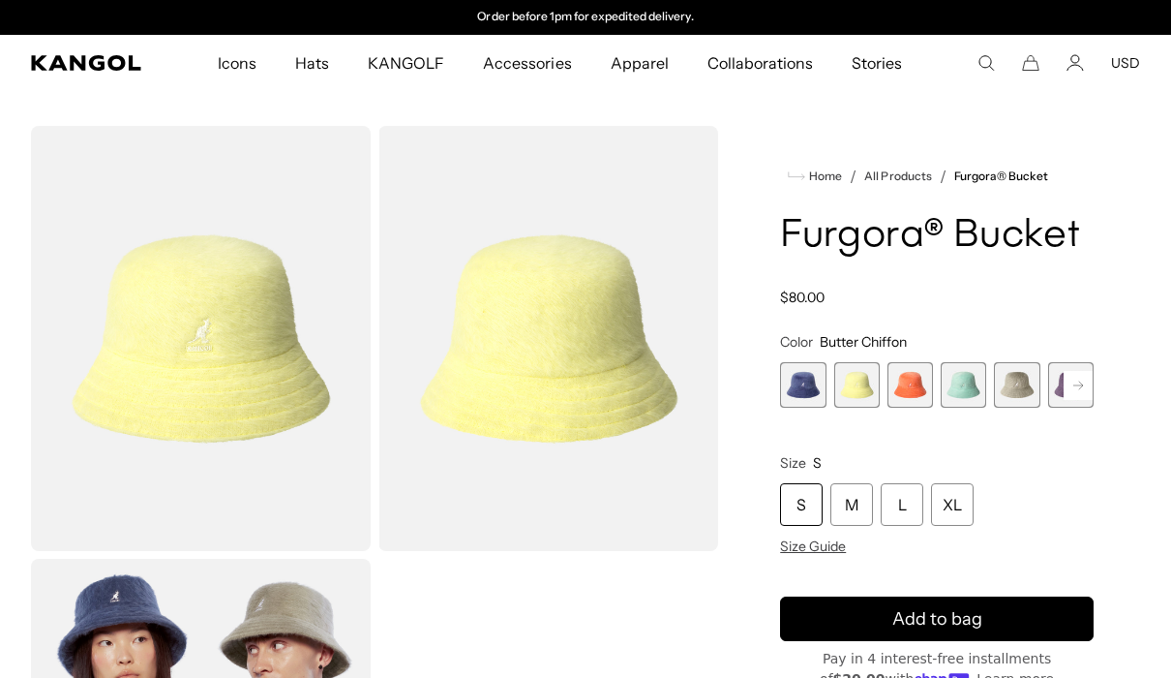
click at [914, 384] on span "3 of 10" at bounding box center [910, 384] width 45 height 45
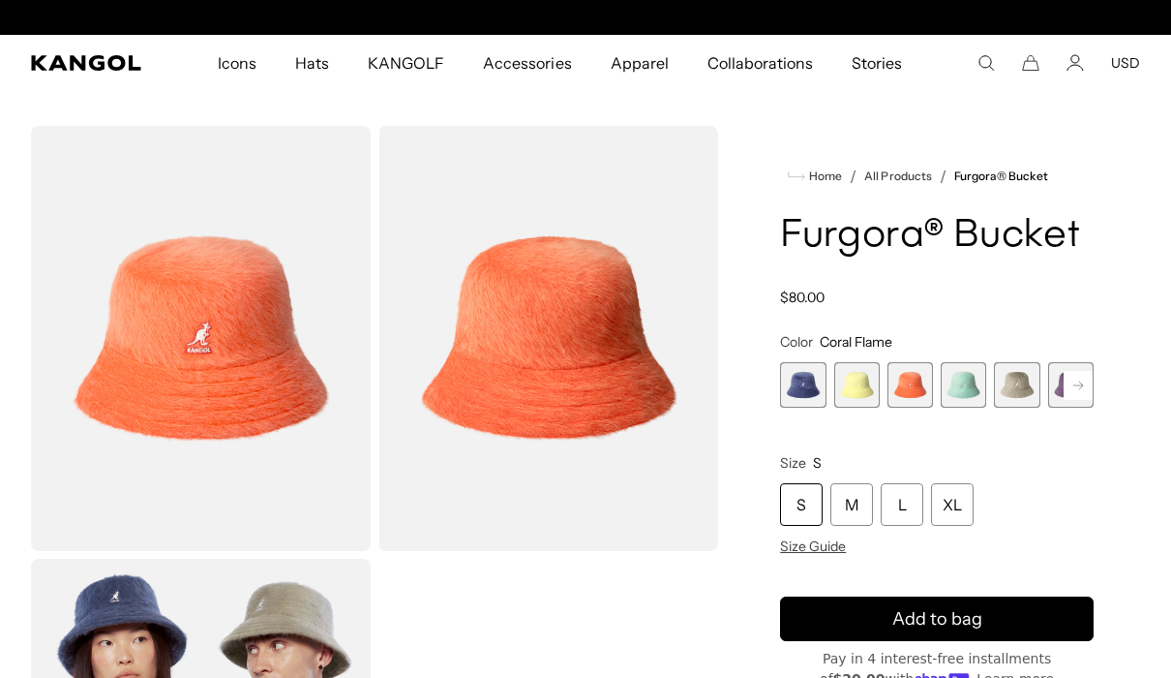
click at [1023, 387] on span "5 of 10" at bounding box center [1016, 384] width 45 height 45
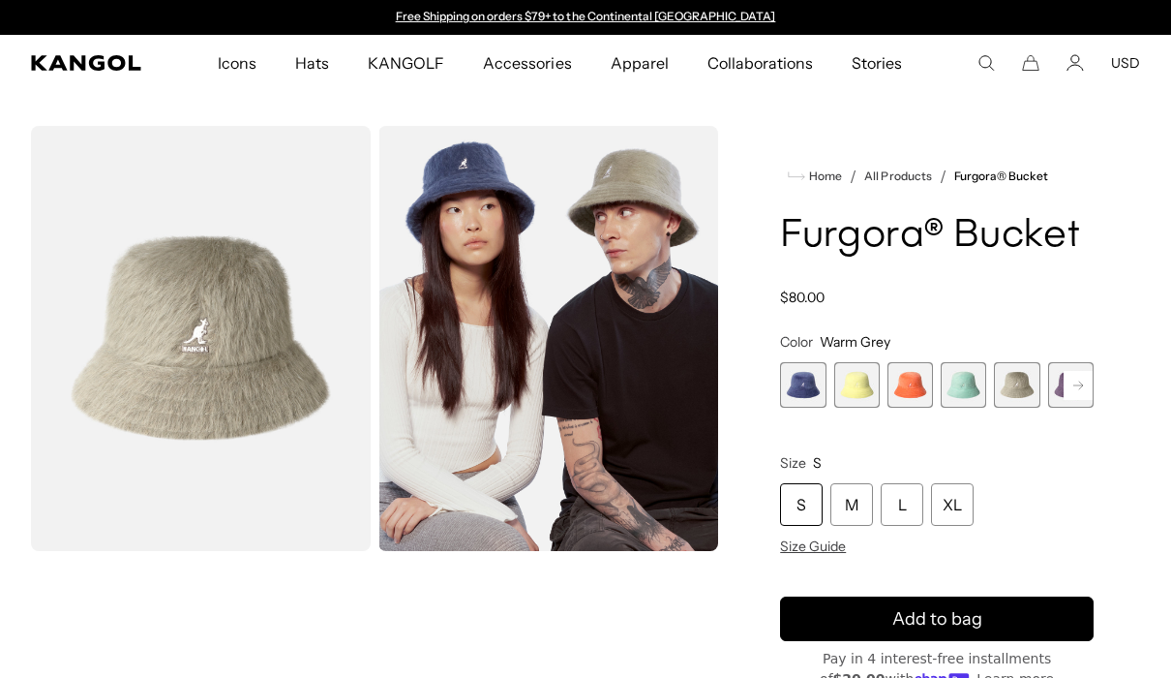
click at [1078, 383] on rect at bounding box center [1078, 385] width 29 height 29
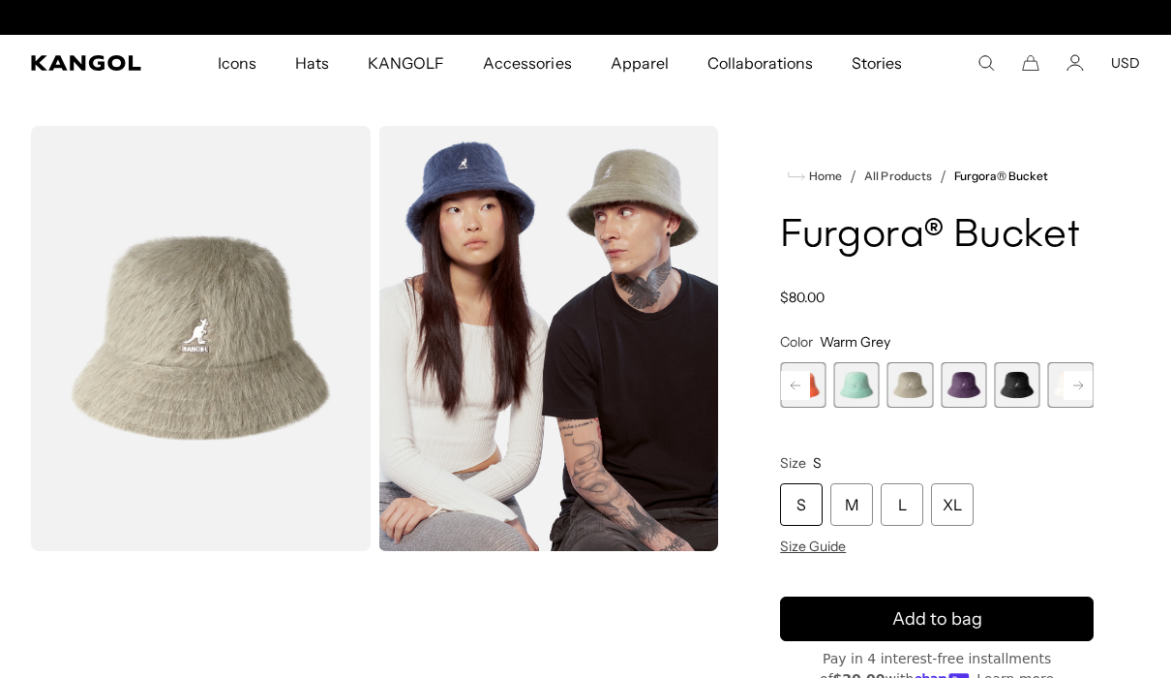
scroll to position [0, 399]
click at [967, 393] on span "6 of 10" at bounding box center [963, 384] width 45 height 45
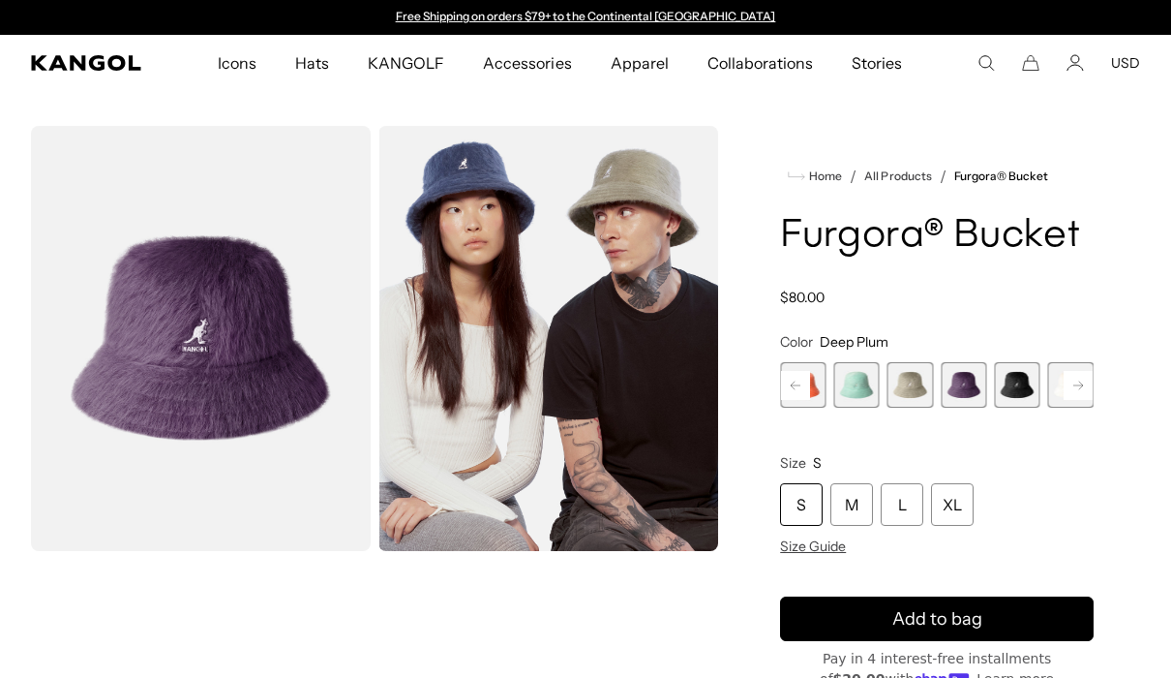
click at [1024, 387] on span "7 of 10" at bounding box center [1016, 384] width 45 height 45
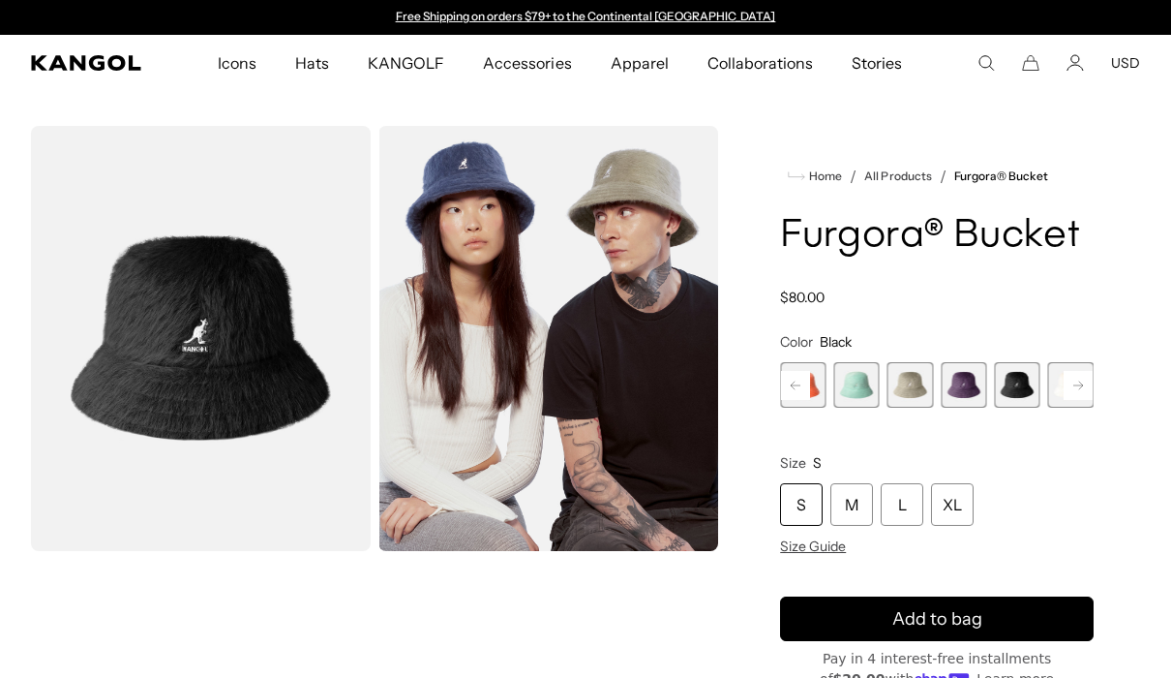
click at [1070, 397] on rect at bounding box center [1078, 385] width 29 height 29
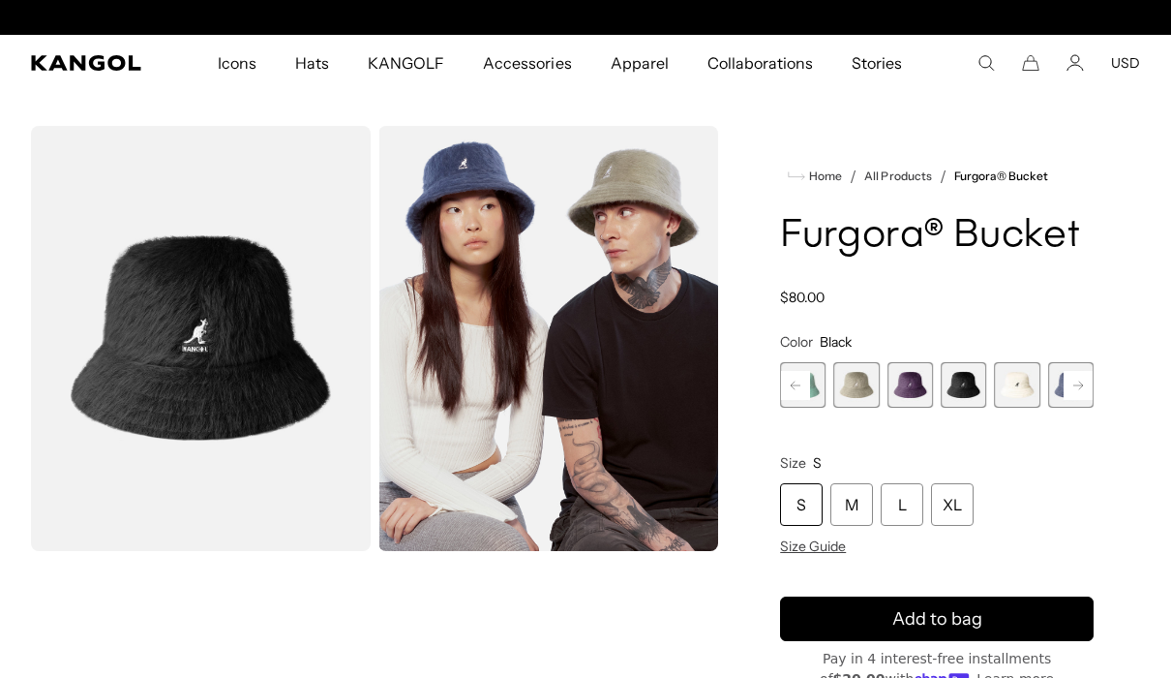
scroll to position [0, 399]
click at [1025, 388] on span "8 of 10" at bounding box center [1016, 384] width 45 height 45
